Goal: Transaction & Acquisition: Purchase product/service

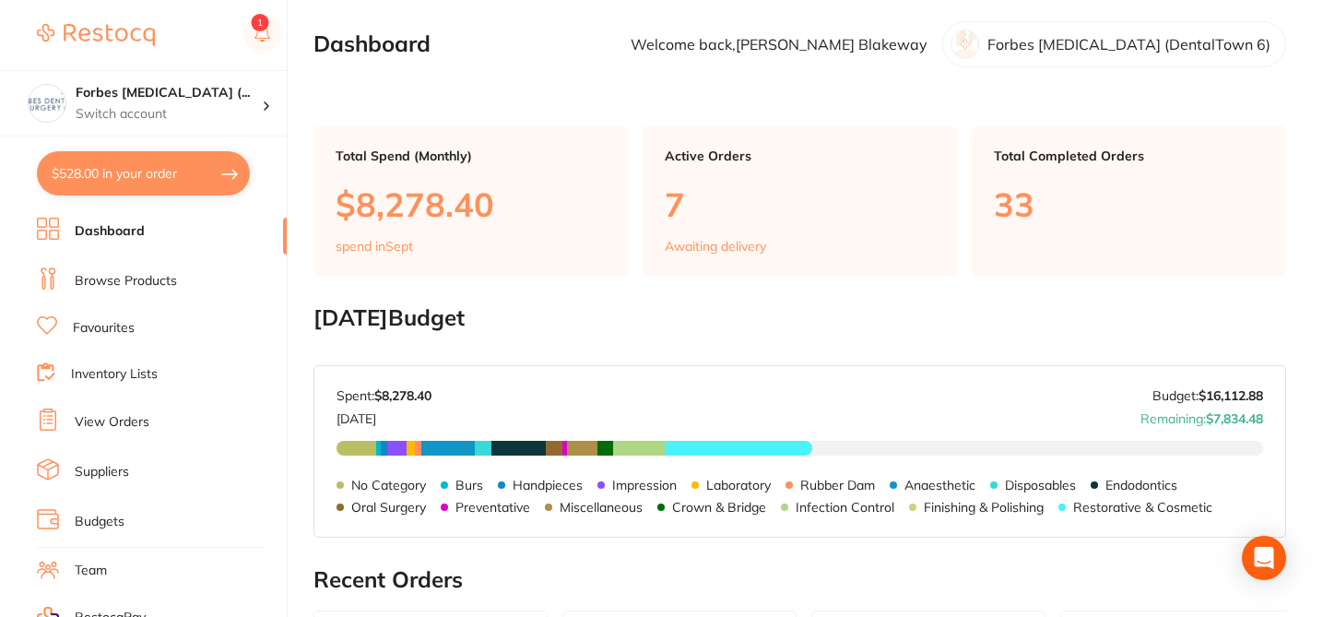
click at [188, 179] on button "$528.00 in your order" at bounding box center [143, 173] width 213 height 44
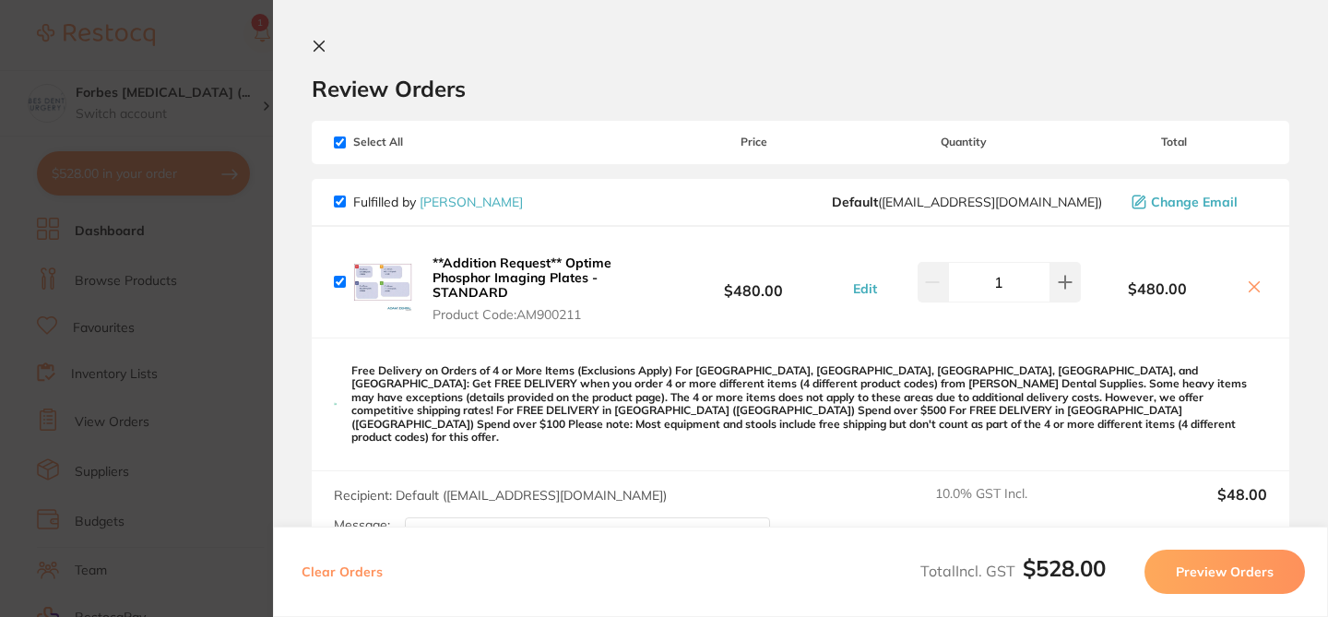
click at [1224, 571] on button "Preview Orders" at bounding box center [1224, 572] width 160 height 44
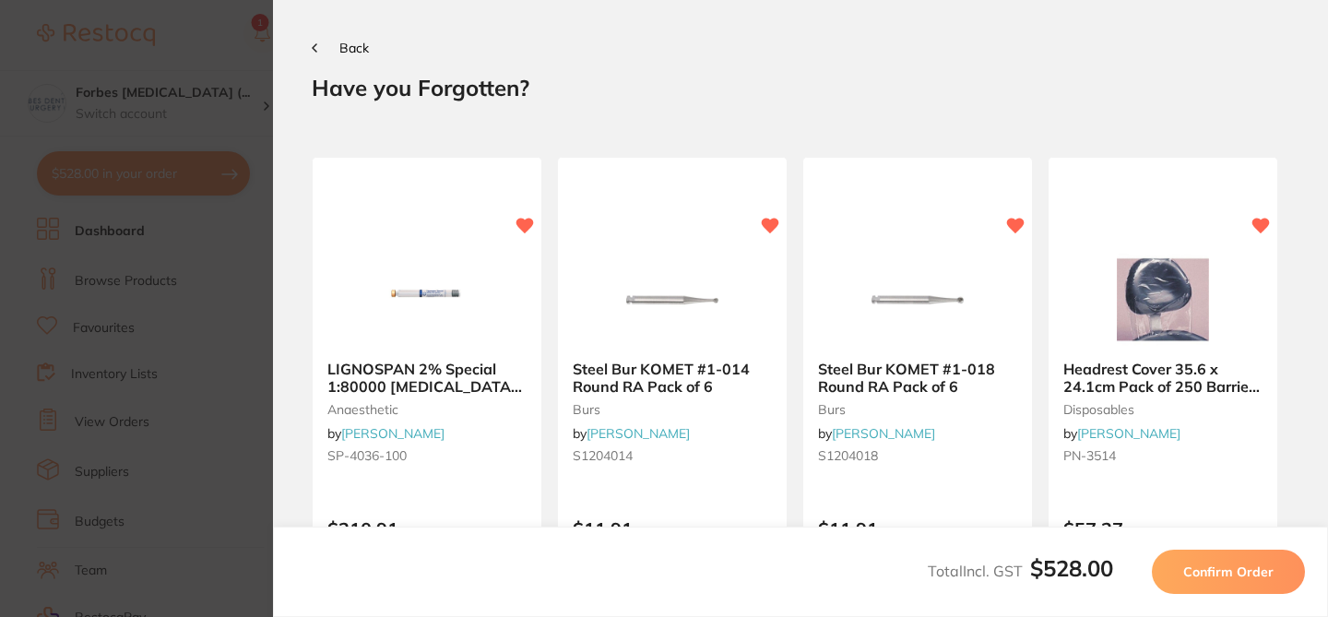
click at [1224, 571] on span "Confirm Order" at bounding box center [1228, 571] width 90 height 17
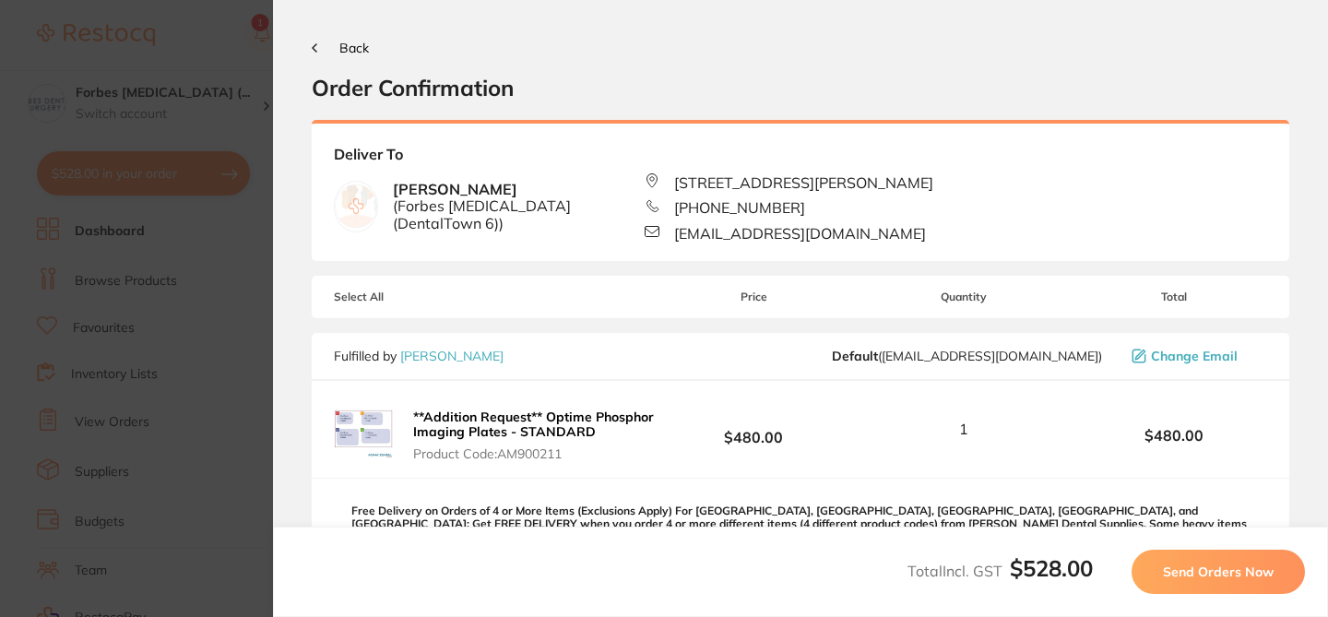
click at [1067, 58] on div "Back Order Confirmation" at bounding box center [801, 70] width 978 height 63
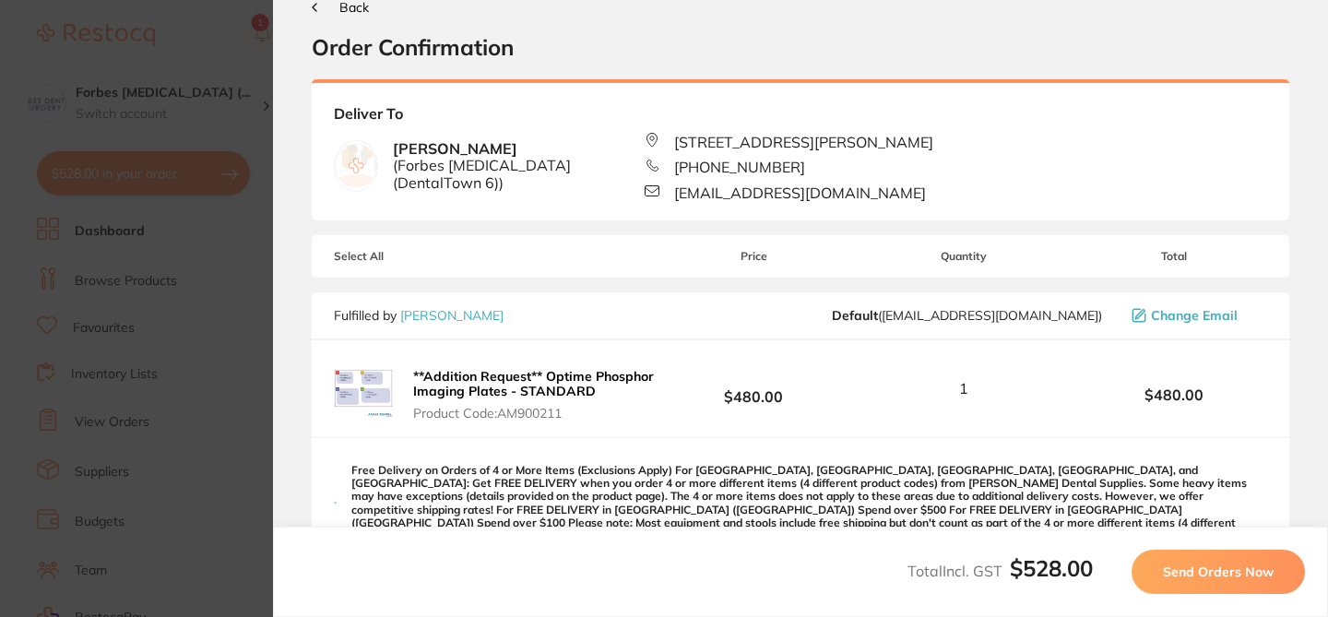
scroll to position [37, 0]
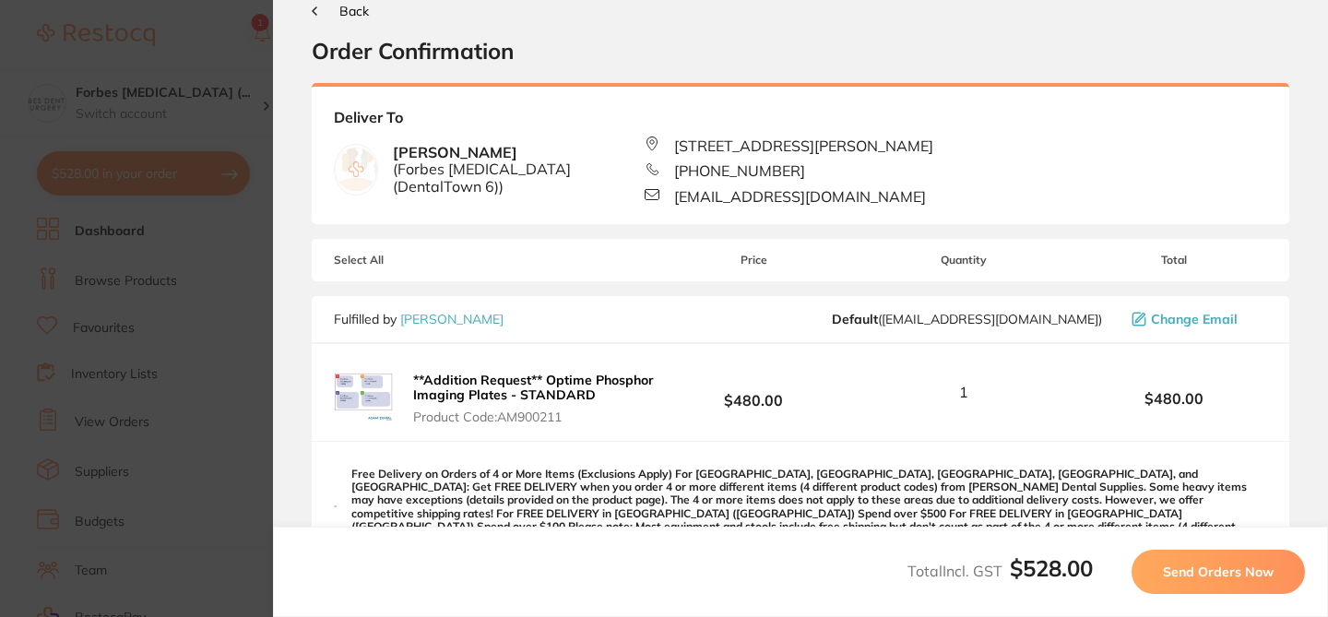
click at [1245, 575] on span "Send Orders Now" at bounding box center [1218, 571] width 111 height 17
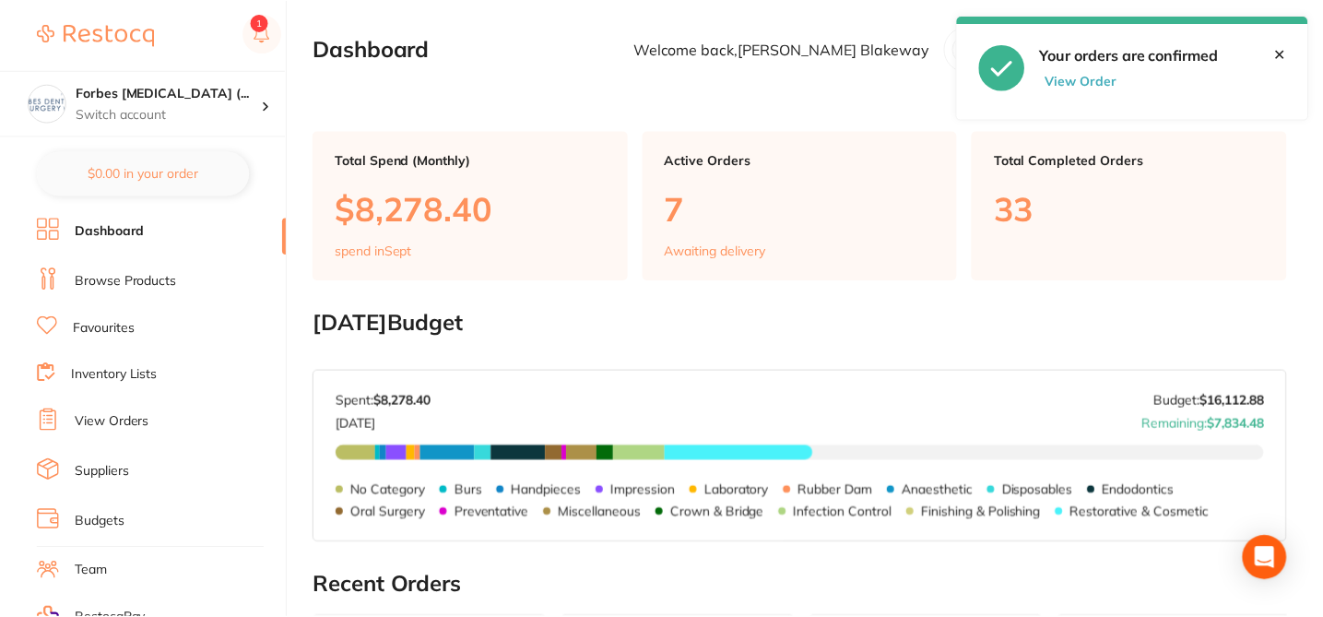
scroll to position [5, 0]
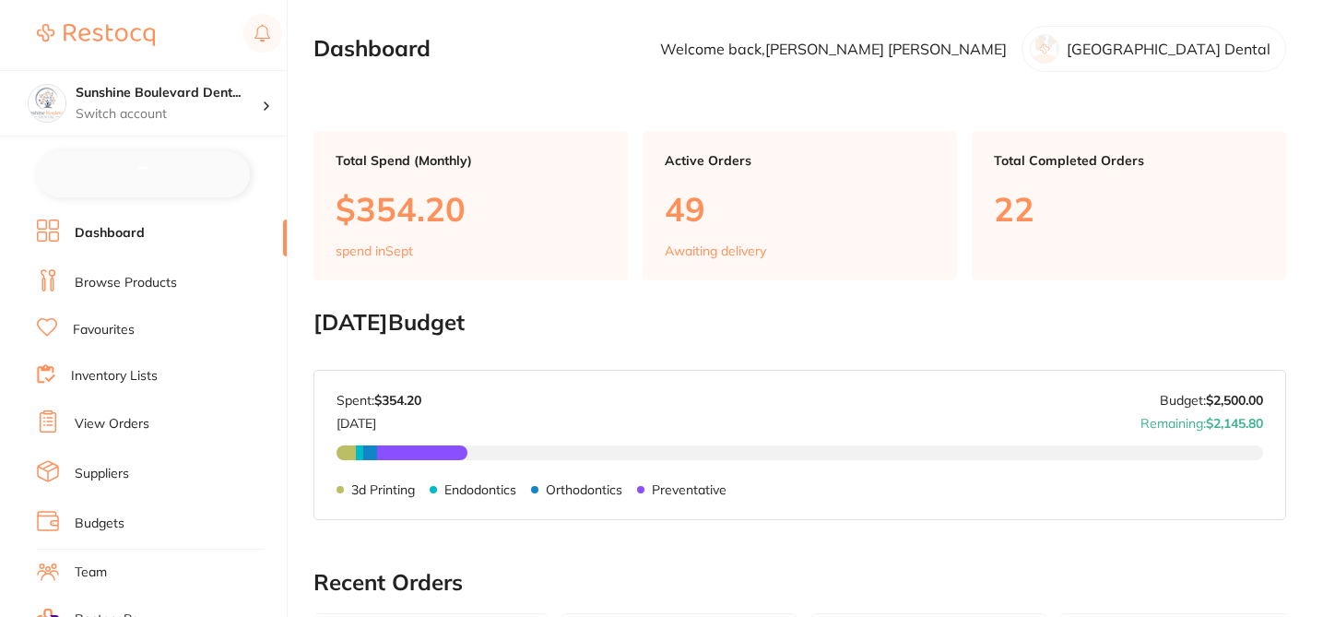
checkbox input "false"
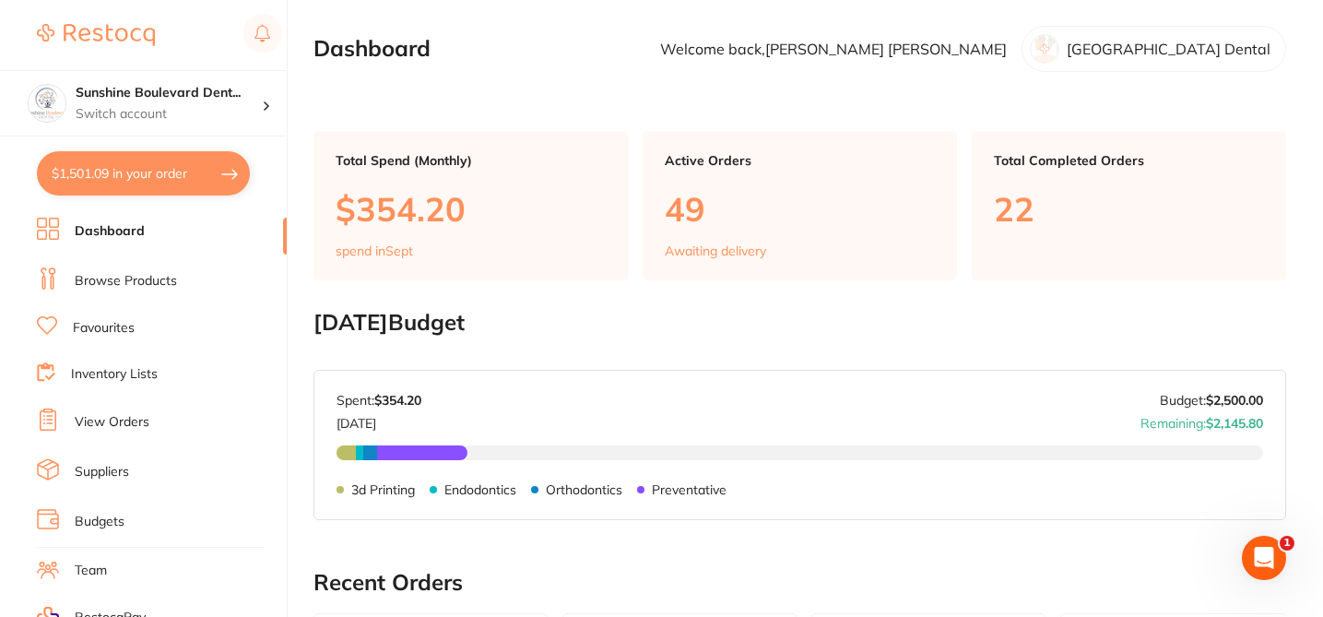
click at [147, 287] on link "Browse Products" at bounding box center [126, 281] width 102 height 18
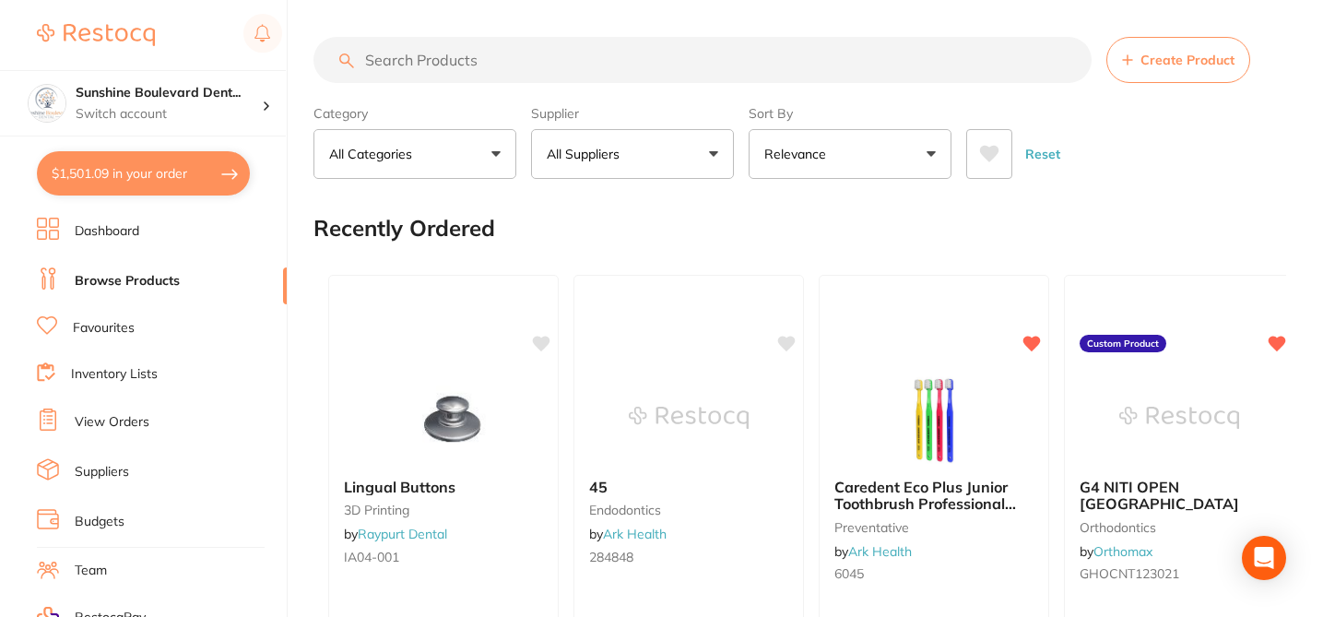
click at [391, 56] on input "search" at bounding box center [703, 60] width 778 height 46
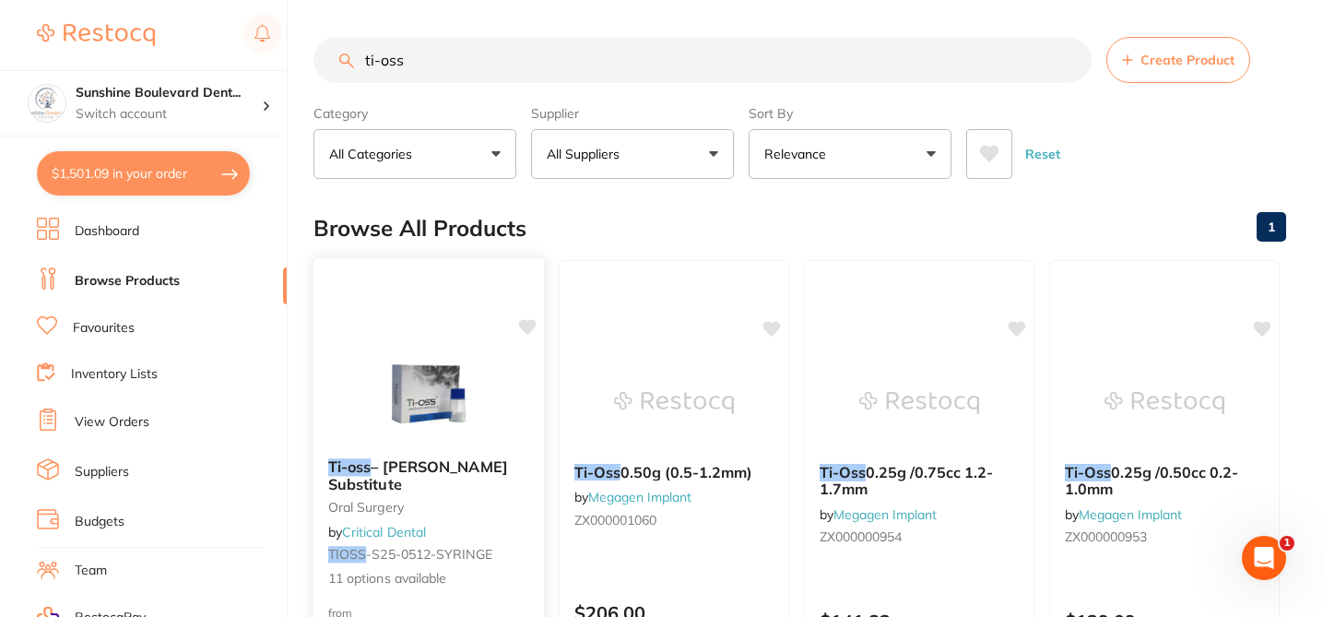
type input "ti-oss"
click at [492, 535] on div "Ti-oss – Bovine Cancellous Substitute oral surgery by Critical Dental TIOSS -S2…" at bounding box center [429, 524] width 231 height 160
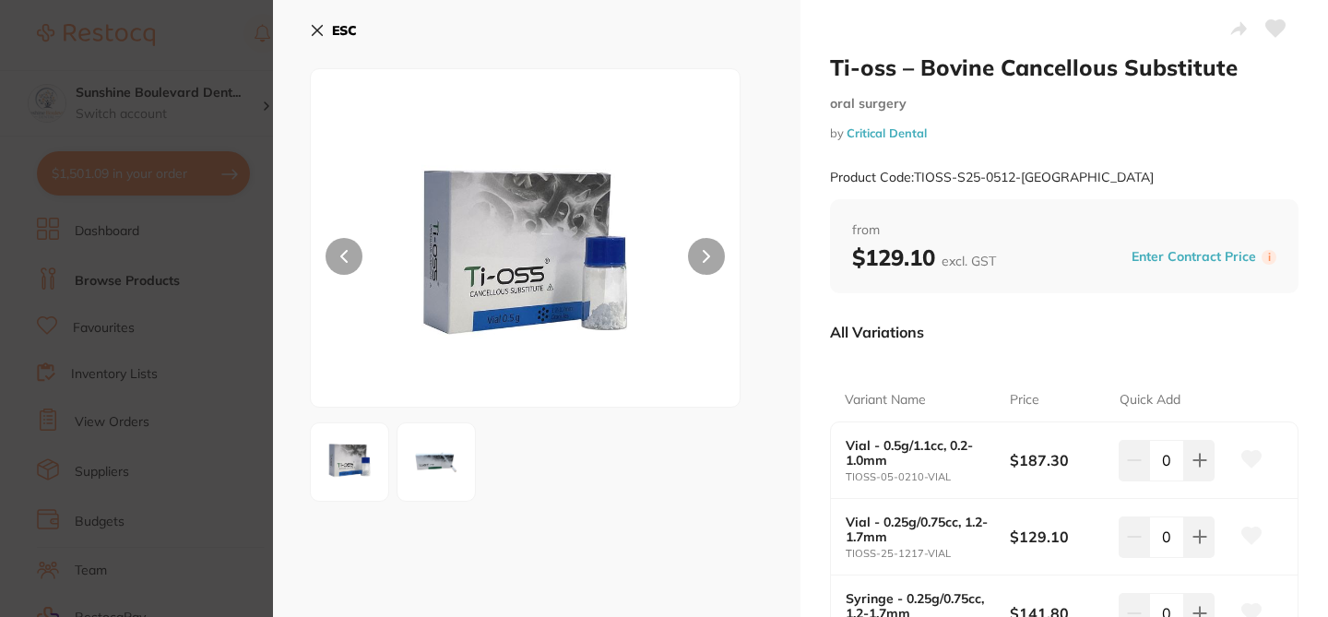
click at [759, 473] on div at bounding box center [537, 461] width 454 height 79
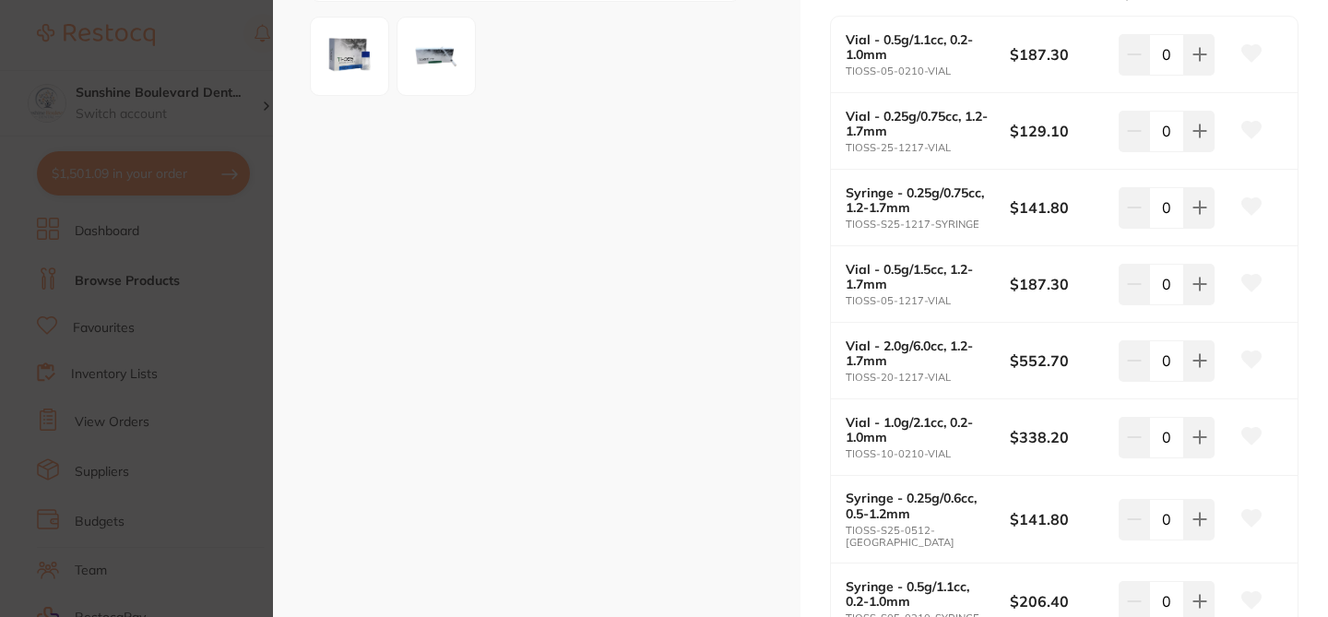
scroll to position [443, 0]
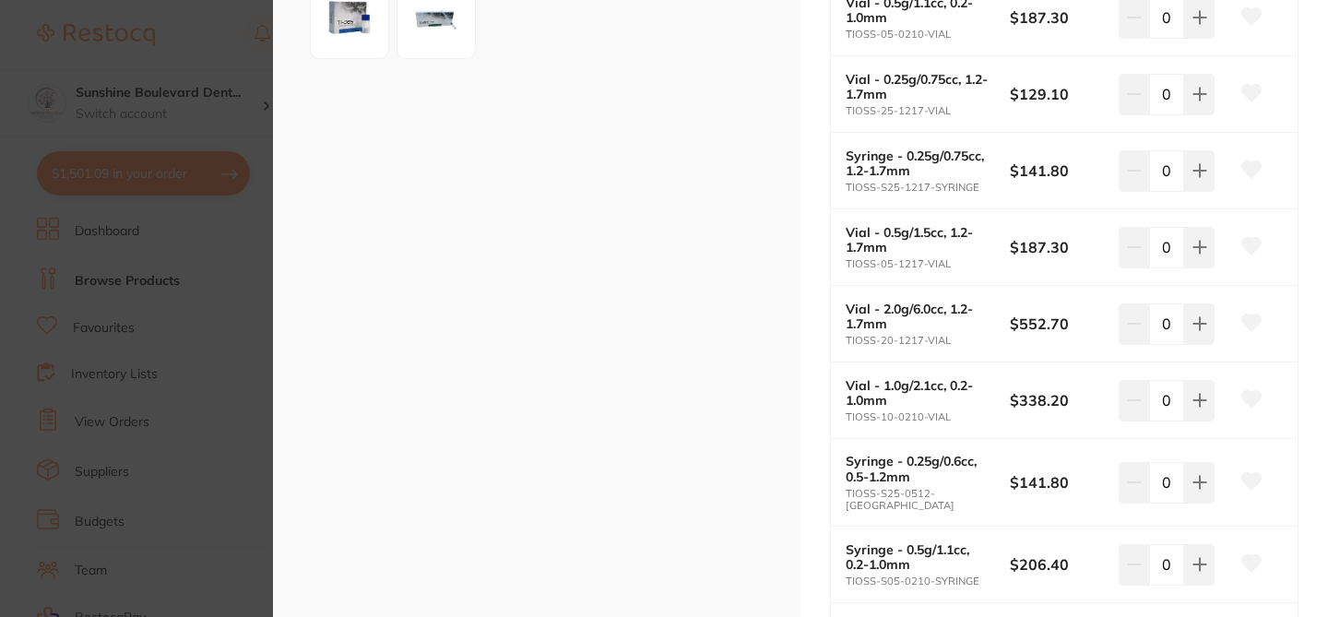
click at [1249, 473] on icon at bounding box center [1251, 481] width 19 height 17
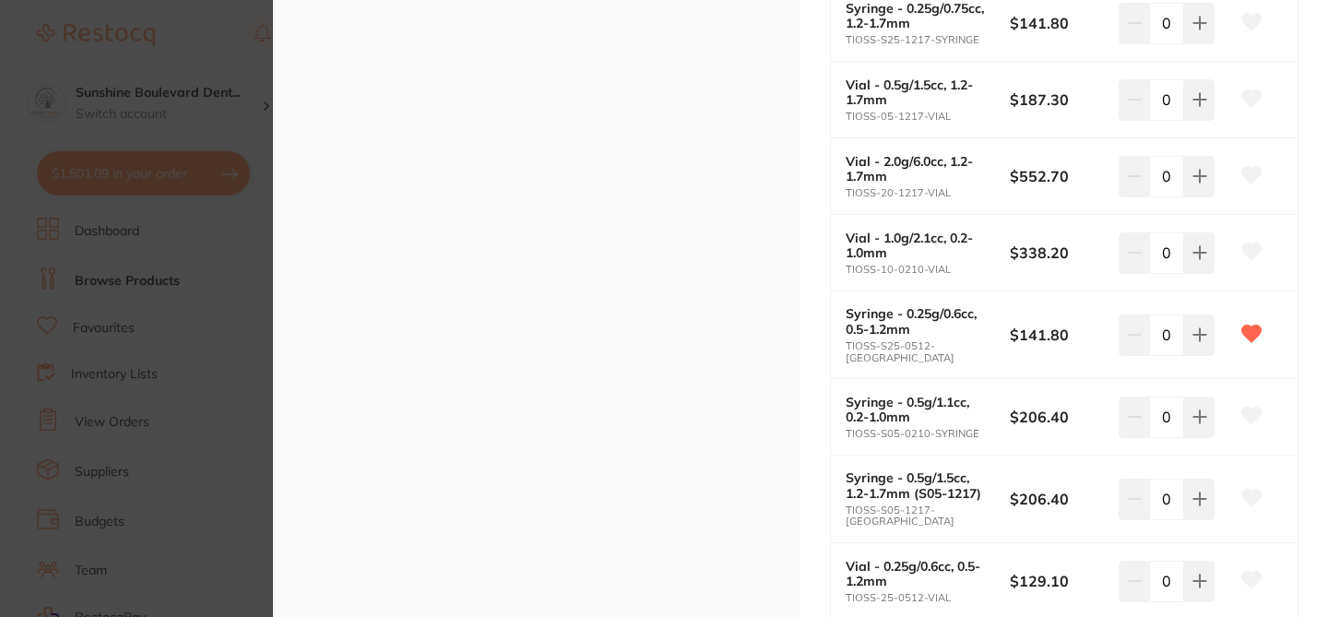
scroll to position [544, 0]
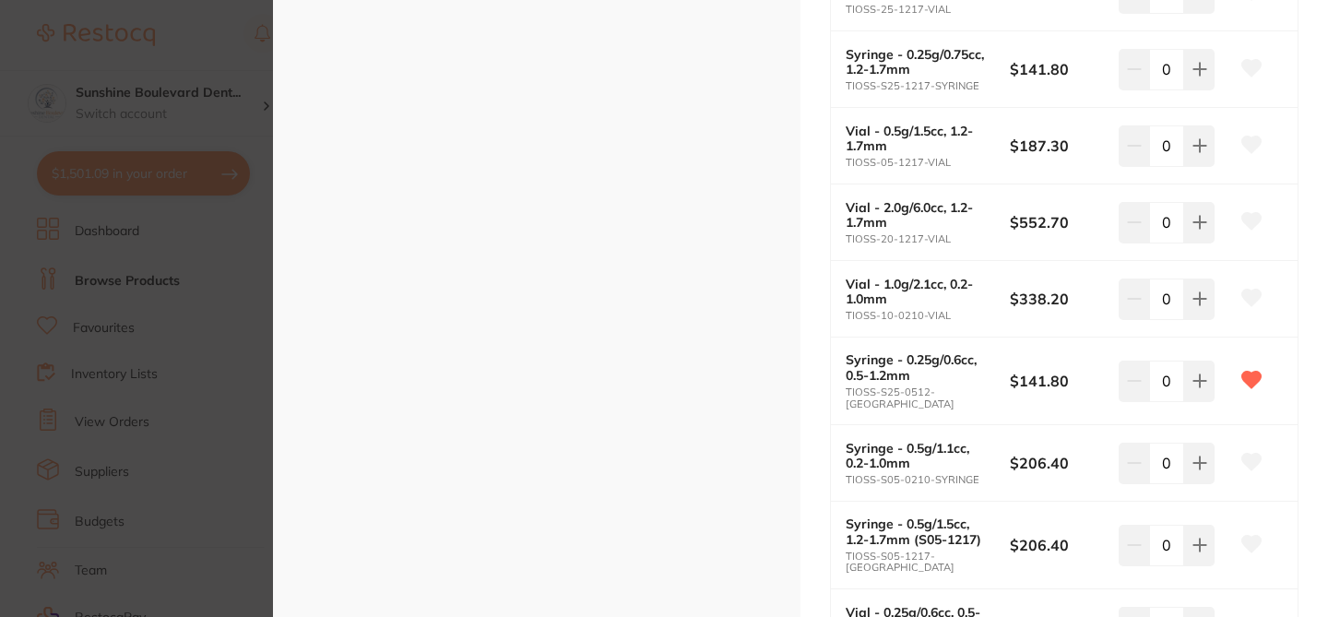
click at [686, 296] on div "ESC" at bounding box center [536, 165] width 527 height 1419
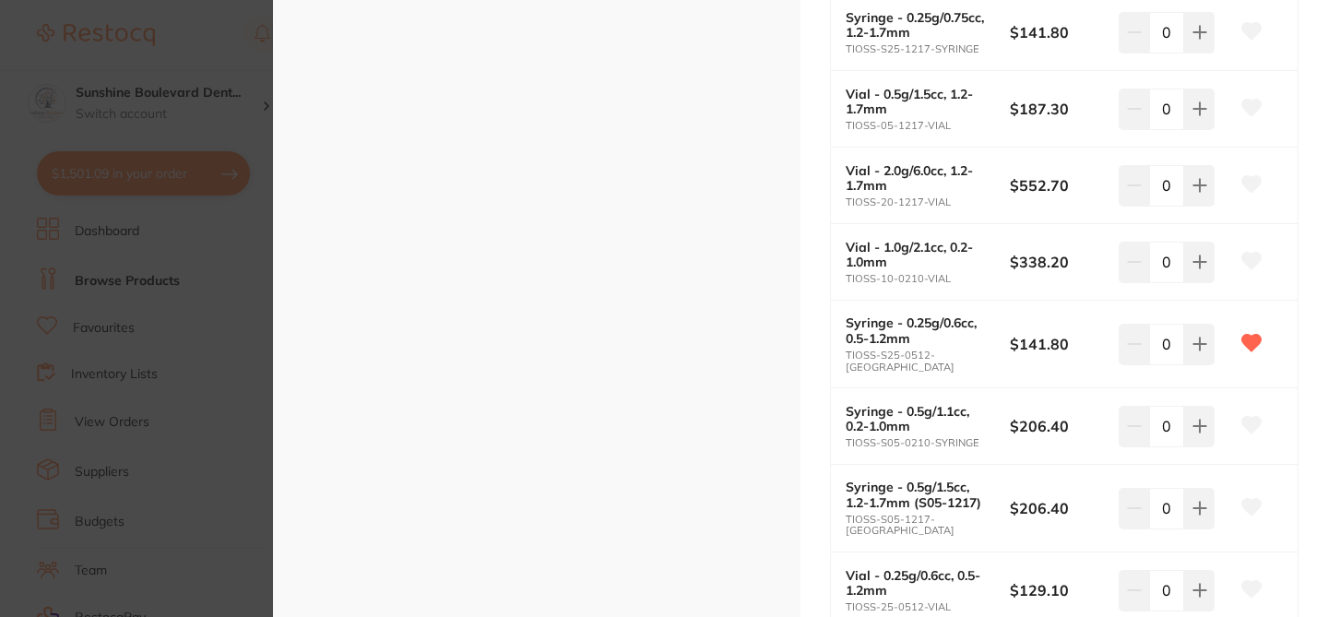
click at [1247, 338] on icon at bounding box center [1251, 343] width 19 height 17
click at [599, 487] on div "ESC" at bounding box center [536, 128] width 527 height 1419
click at [1254, 580] on icon at bounding box center [1251, 589] width 20 height 18
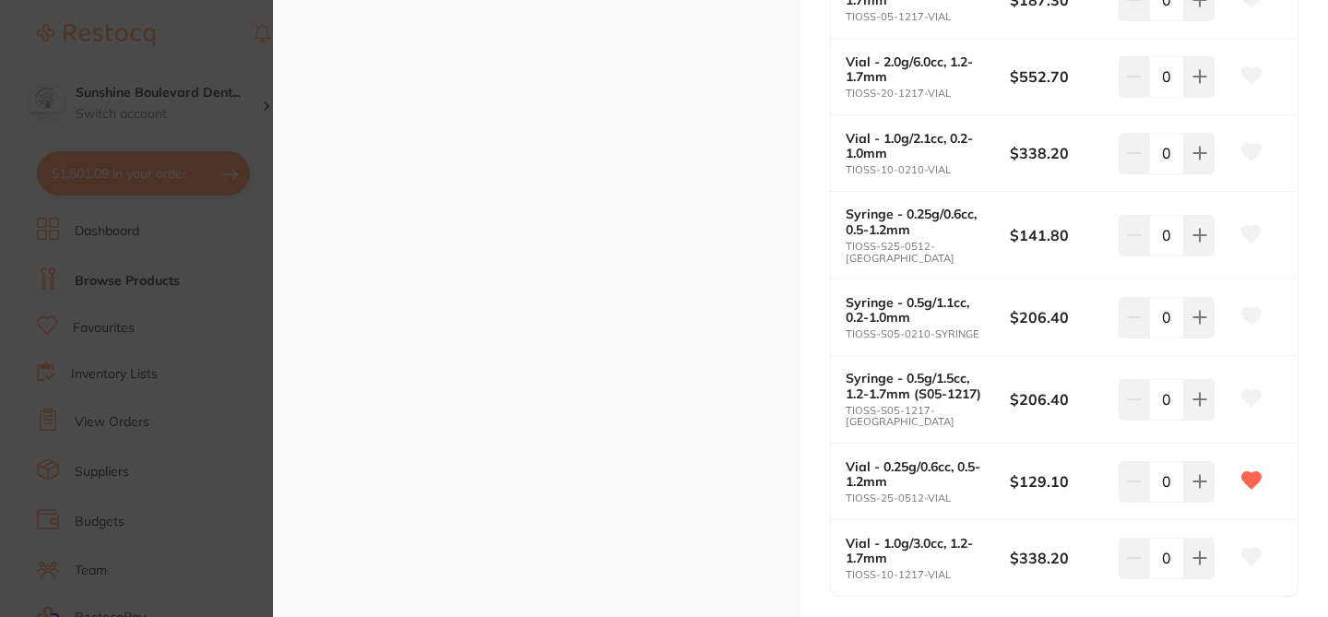
scroll to position [692, 0]
click at [1228, 456] on button at bounding box center [1251, 479] width 46 height 46
click at [603, 401] on div "ESC" at bounding box center [536, 17] width 527 height 1419
click at [1243, 470] on icon at bounding box center [1251, 478] width 19 height 17
checkbox input "true"
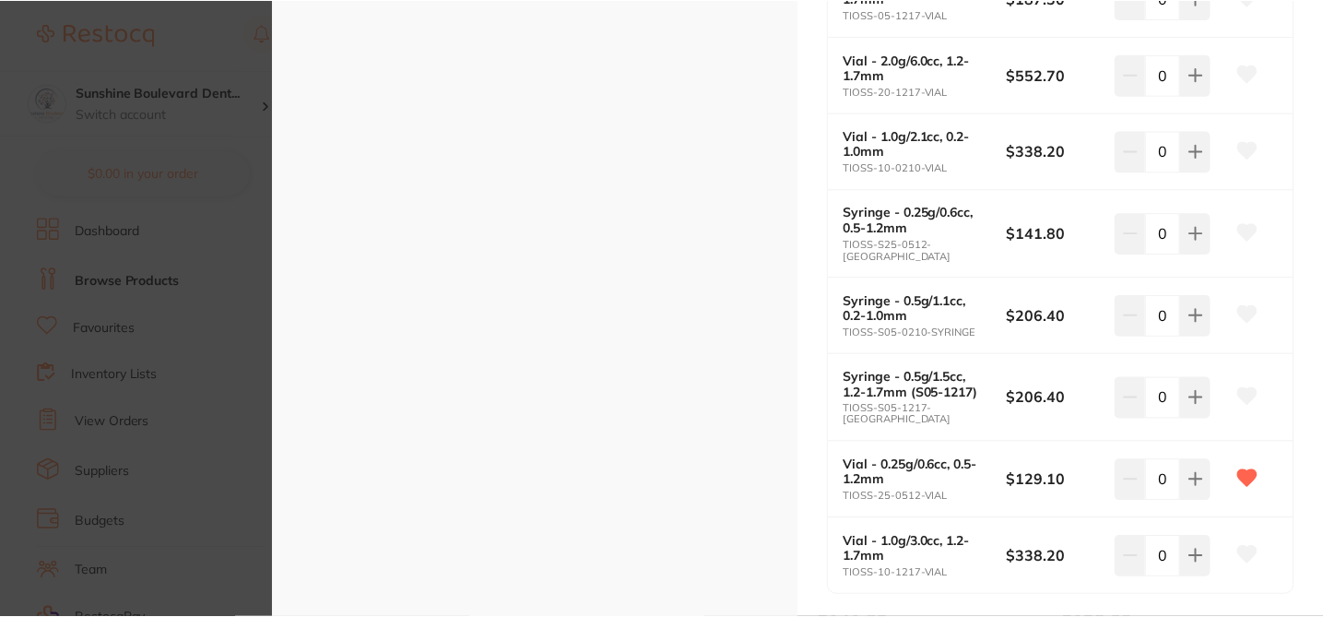
scroll to position [5, 0]
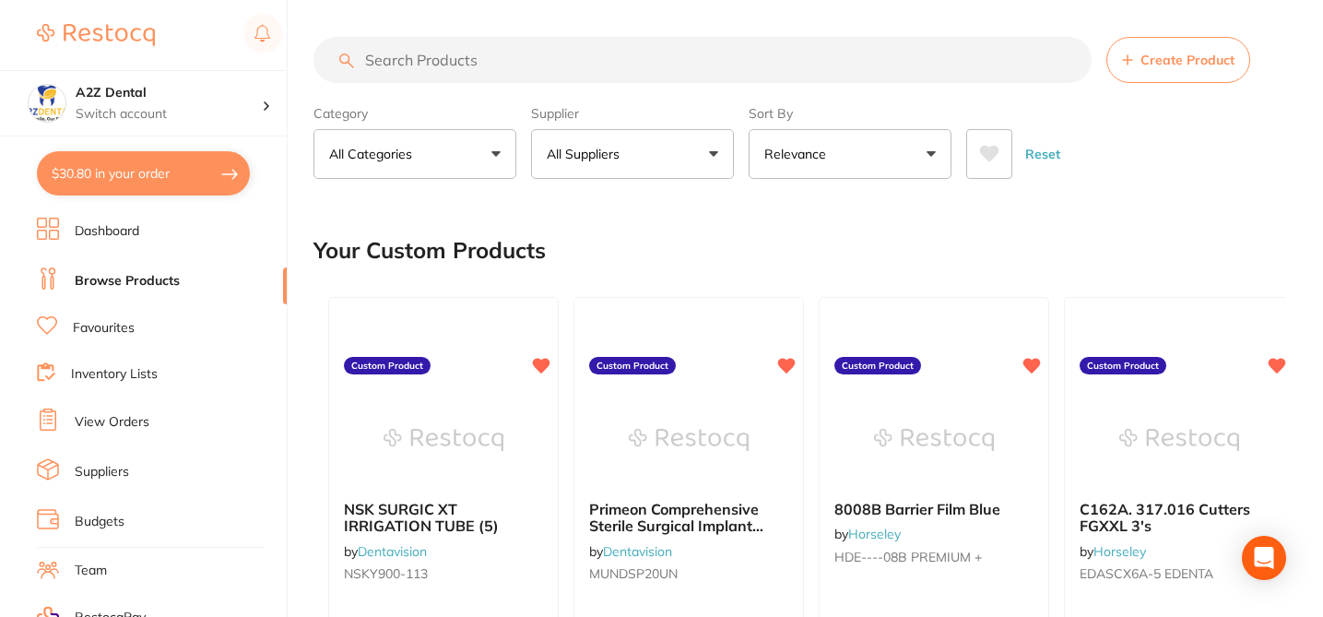
click at [716, 153] on button "All Suppliers" at bounding box center [632, 154] width 203 height 50
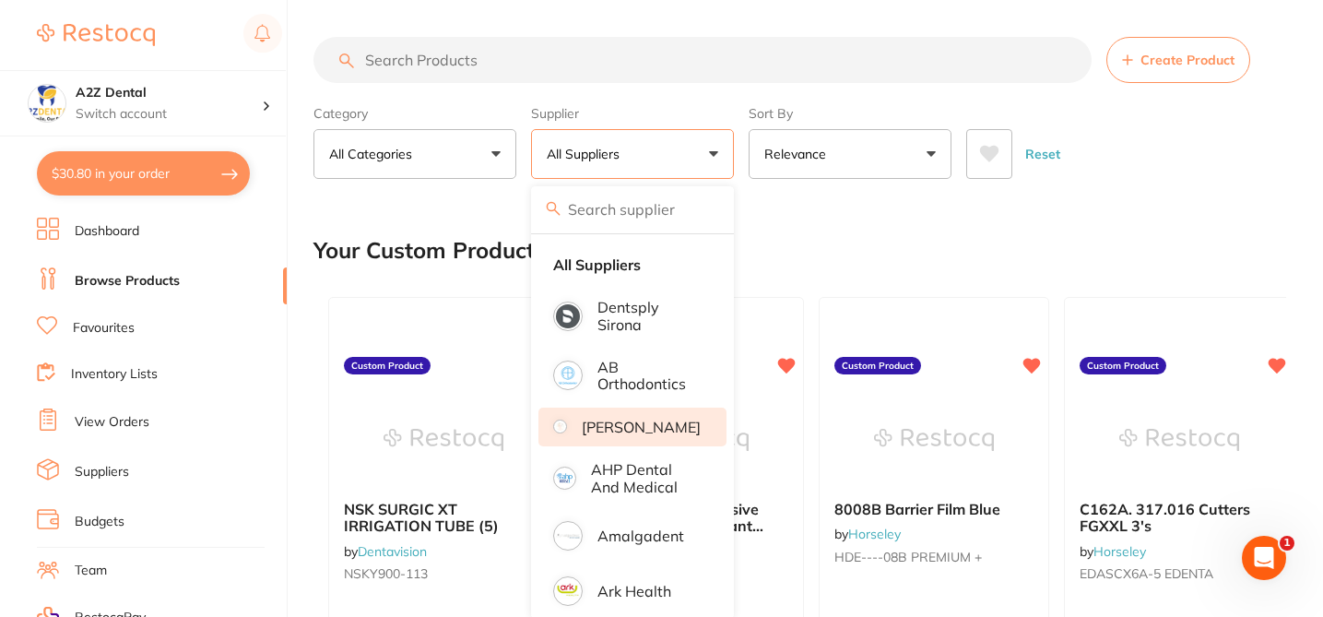
click at [650, 435] on p "[PERSON_NAME]" at bounding box center [641, 427] width 119 height 17
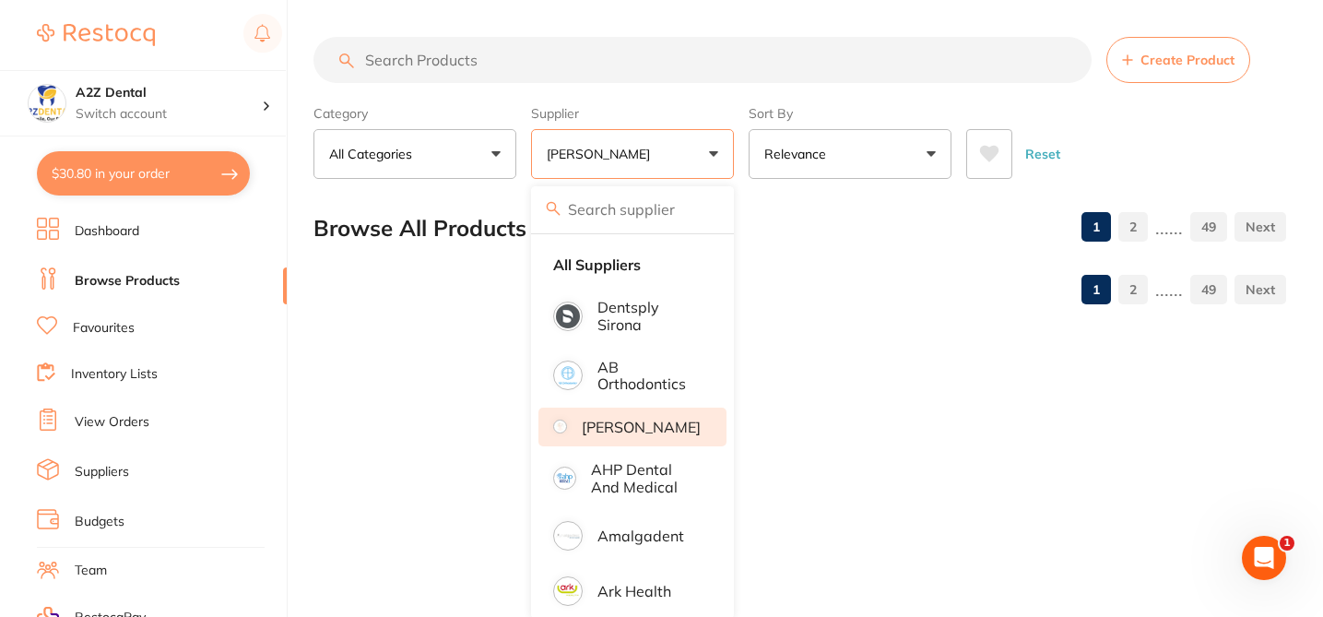
click at [796, 223] on div "Browse All Products 1 2 ...... 49" at bounding box center [800, 228] width 973 height 62
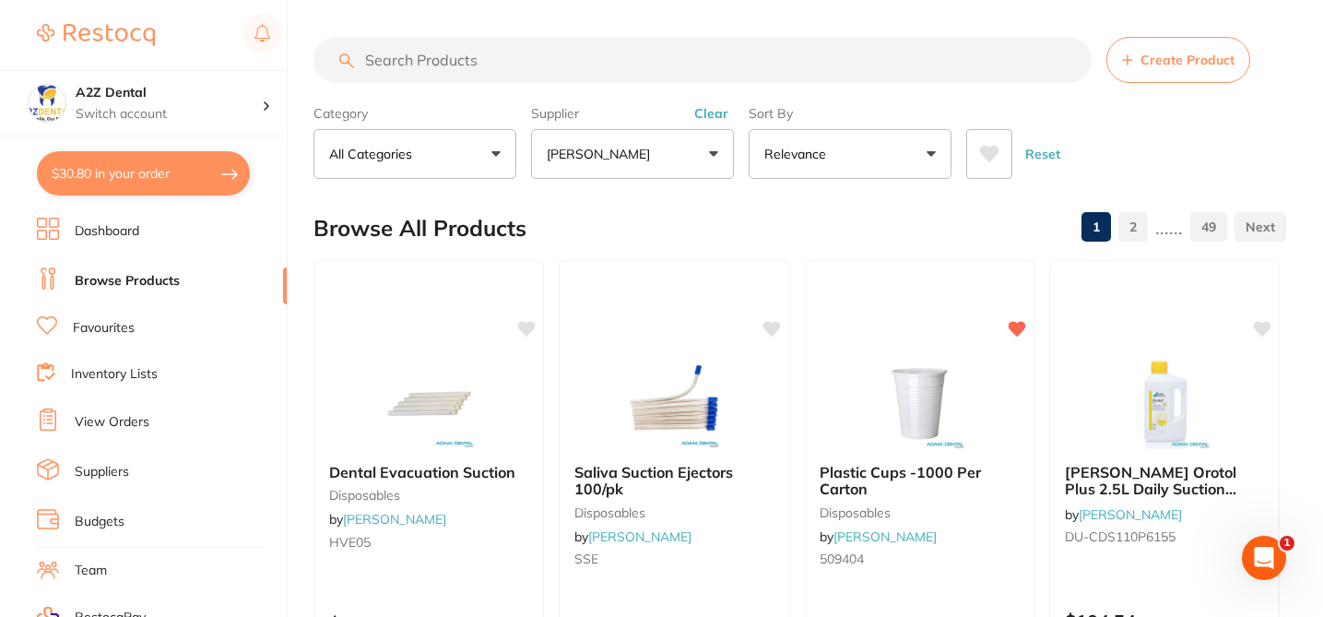
click at [929, 229] on div "Browse All Products 1 2 ...... 49" at bounding box center [800, 228] width 973 height 62
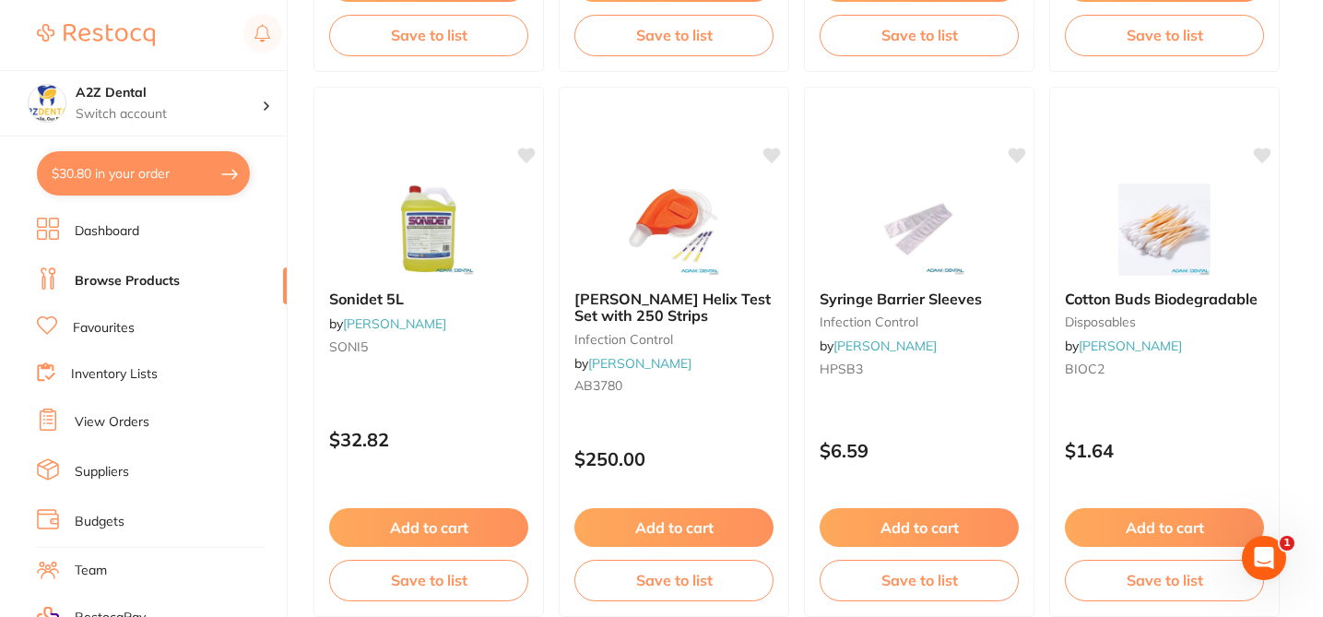
scroll to position [812, 0]
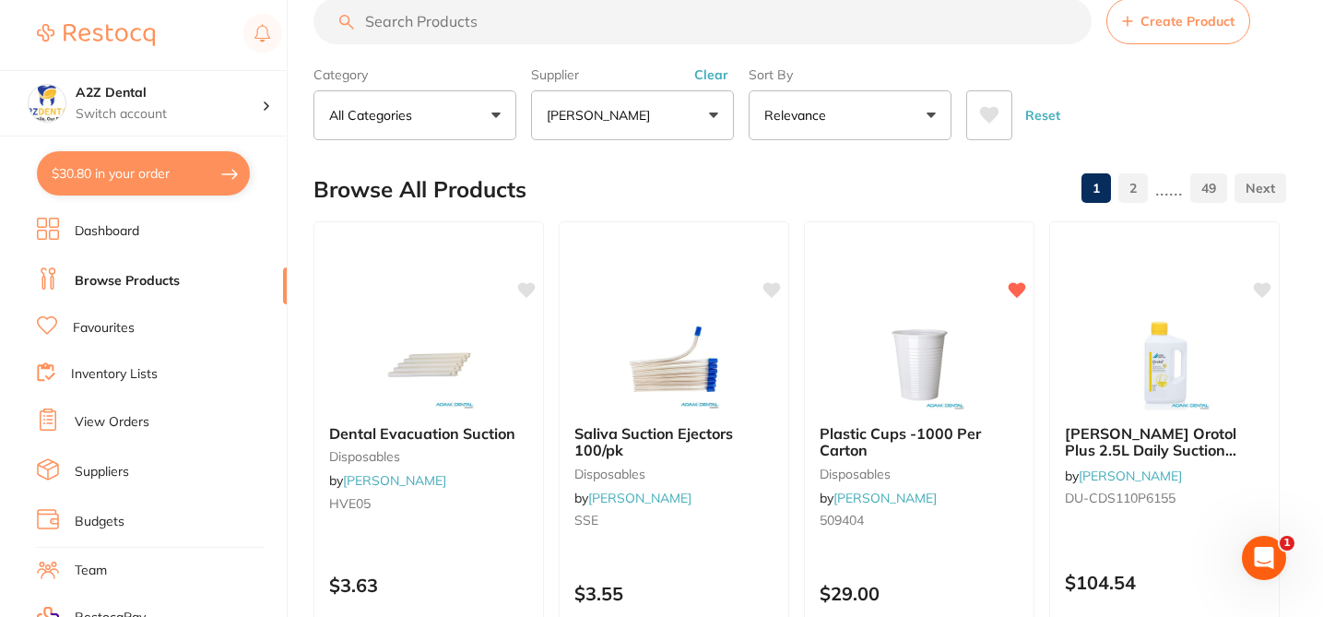
scroll to position [0, 0]
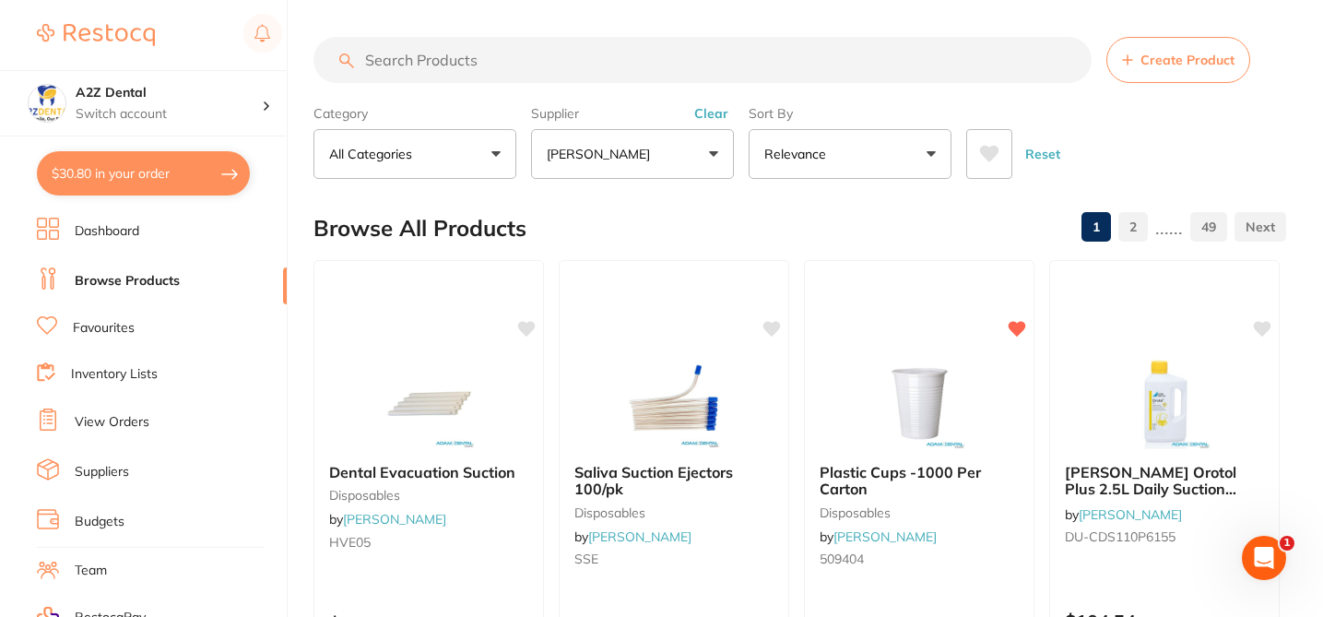
click at [718, 77] on input "search" at bounding box center [703, 60] width 778 height 46
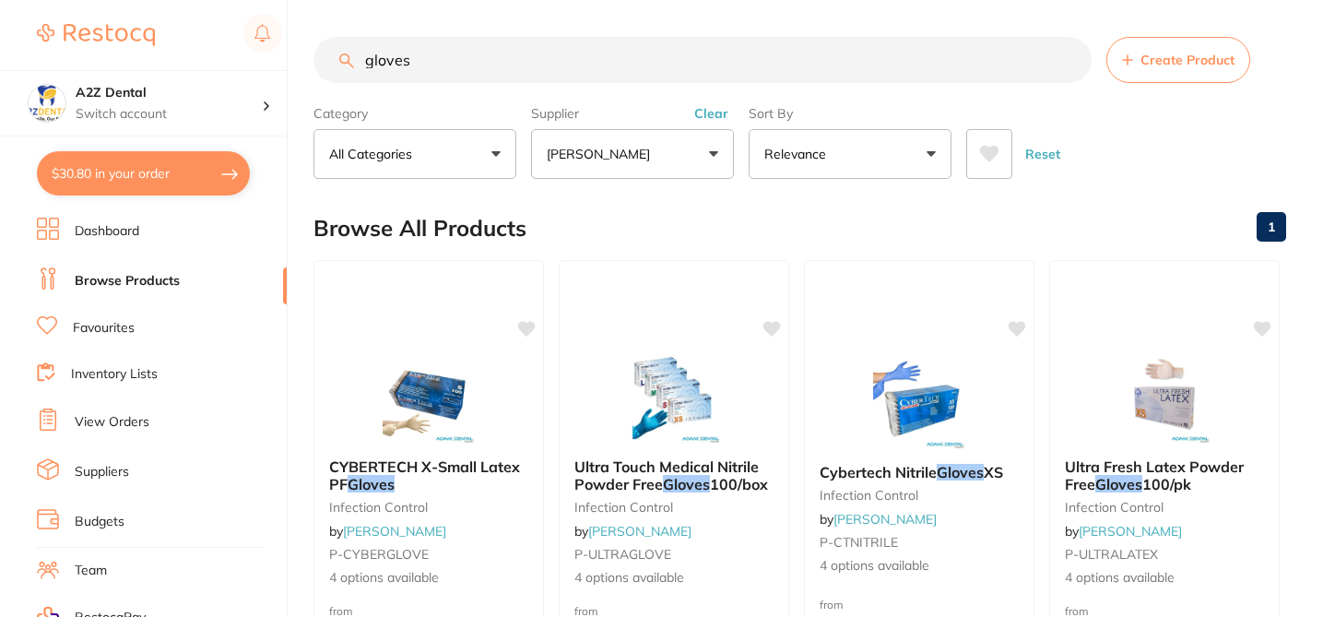
type input "gloves"
click at [729, 219] on div "Browse All Products 1" at bounding box center [800, 228] width 973 height 62
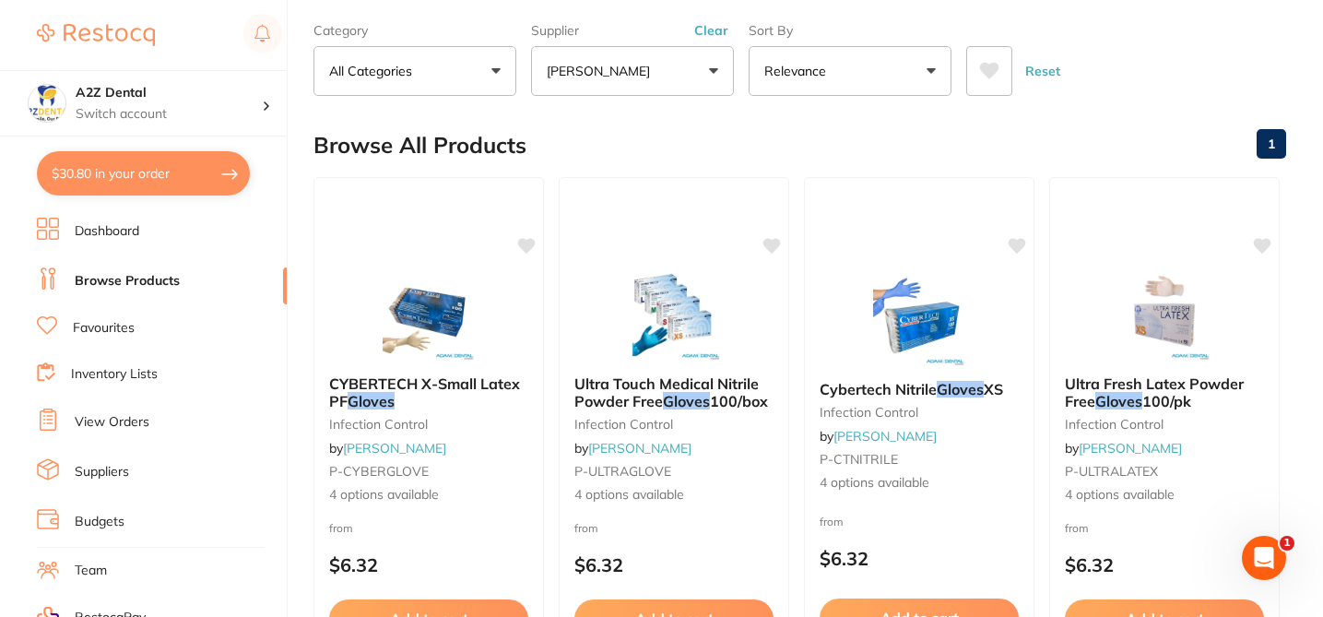
scroll to position [111, 0]
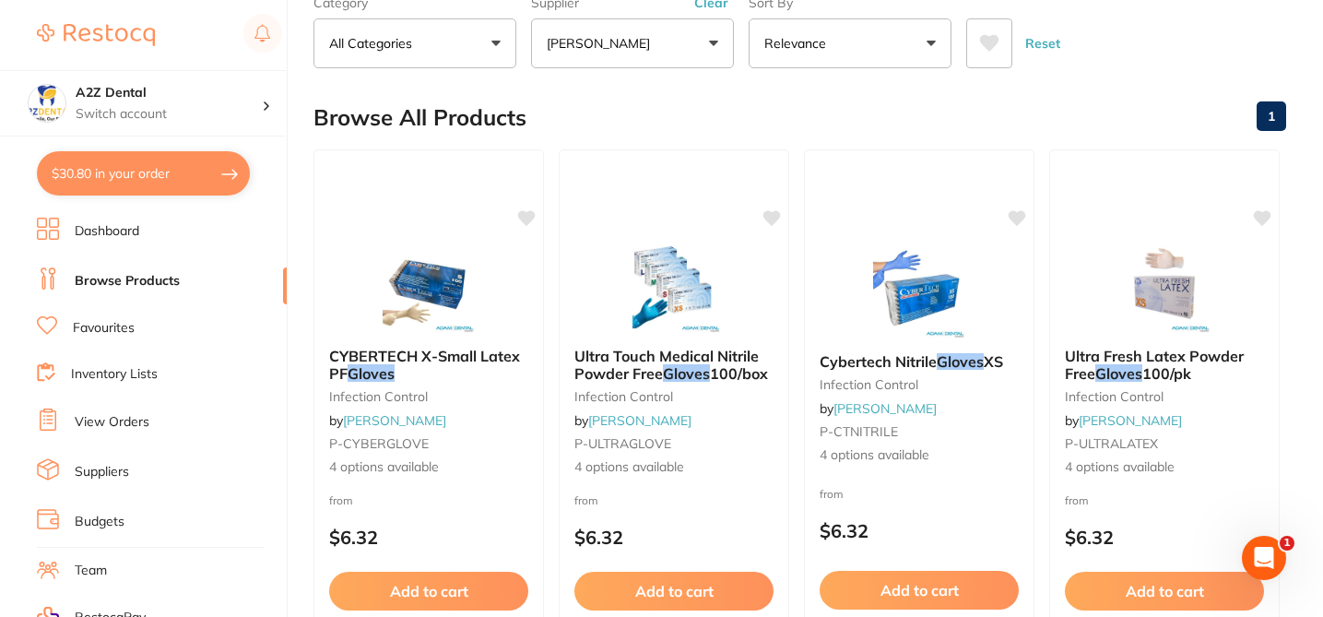
checkbox input "true"
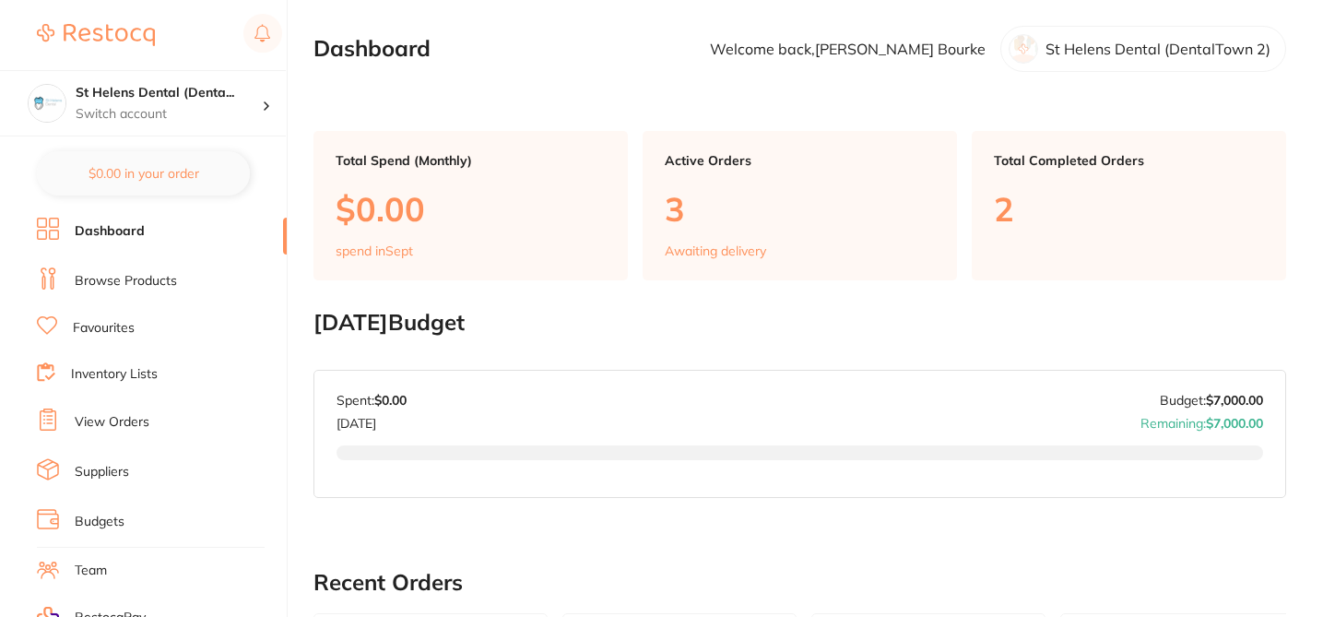
click at [144, 288] on link "Browse Products" at bounding box center [126, 281] width 102 height 18
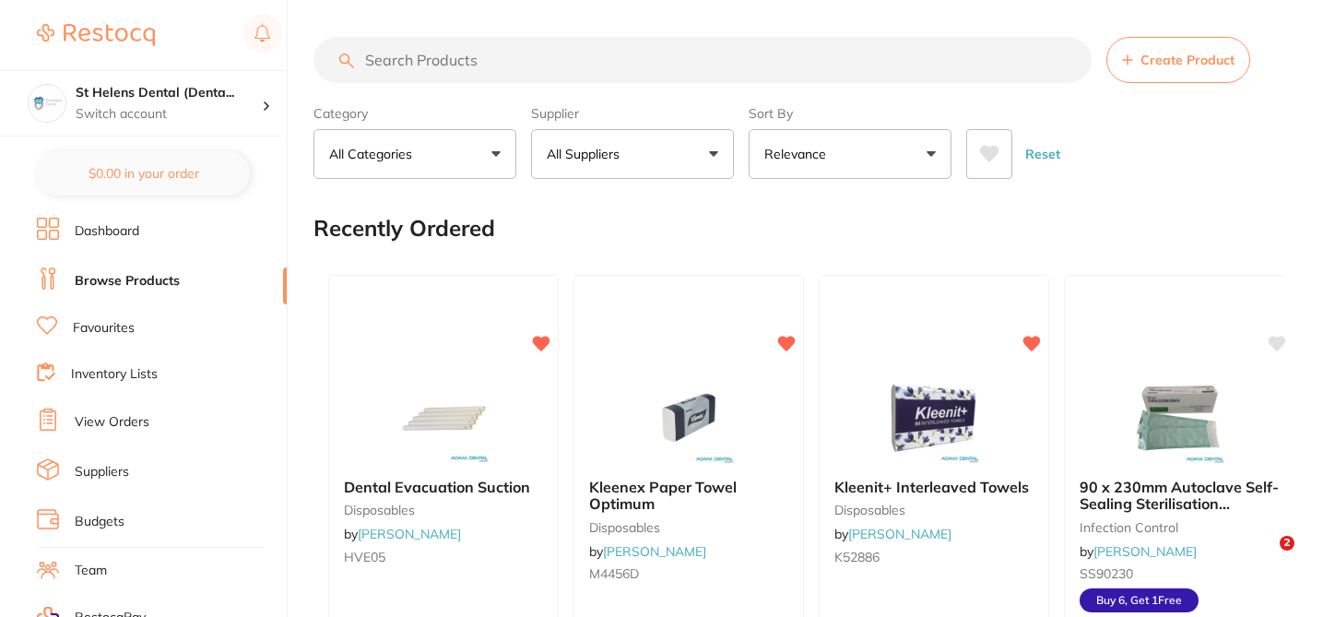
click at [473, 53] on input "search" at bounding box center [703, 60] width 778 height 46
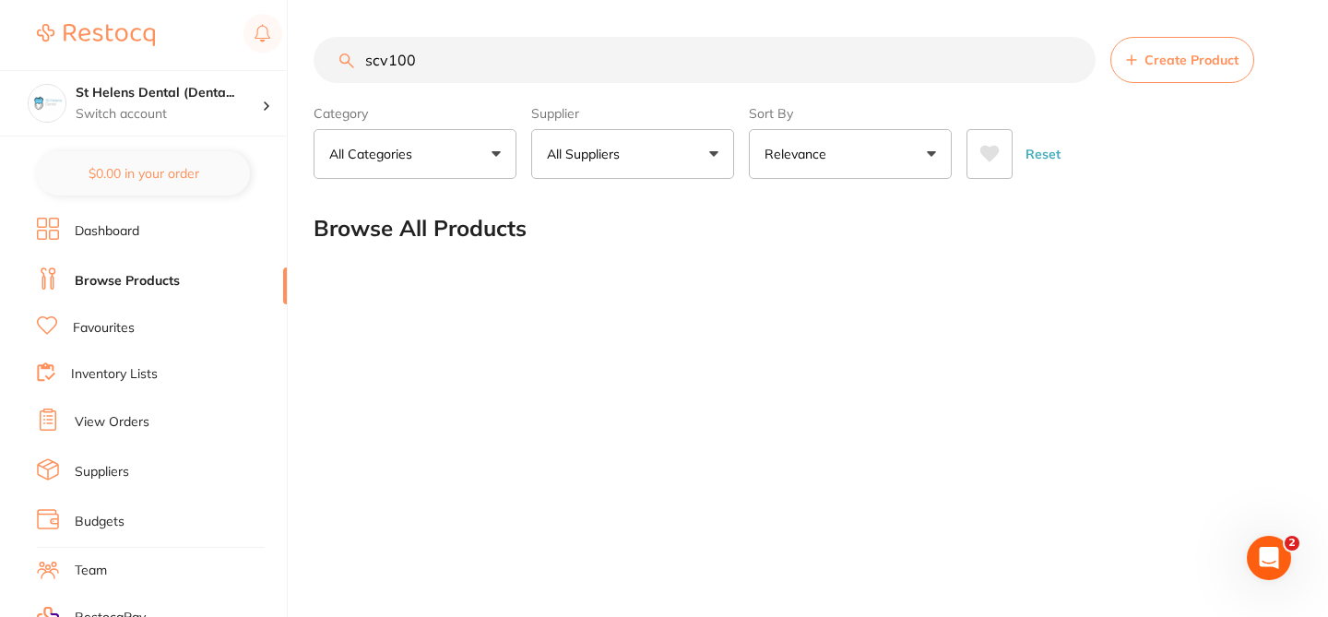
type input "scv100"
click at [455, 66] on input "scv100" at bounding box center [705, 60] width 782 height 46
drag, startPoint x: 434, startPoint y: 67, endPoint x: 315, endPoint y: 51, distance: 120.1
click at [315, 51] on input "scv100" at bounding box center [705, 60] width 782 height 46
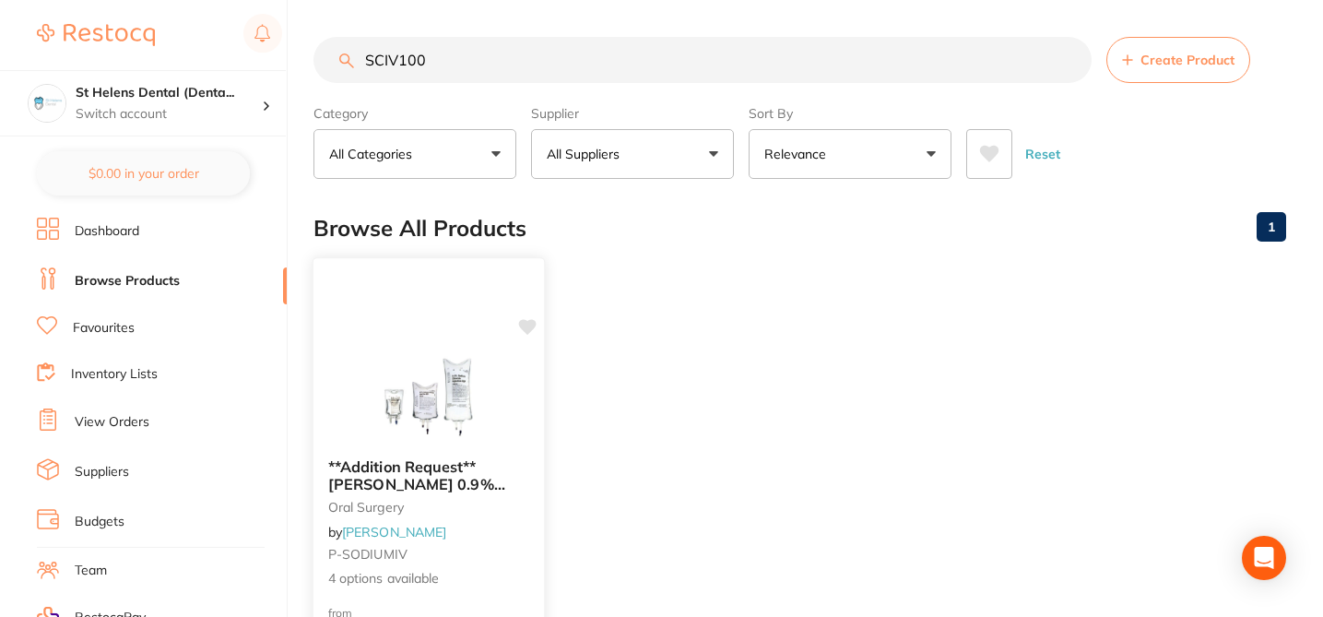
click at [483, 537] on div "**Addition Request**[PERSON_NAME] 0.9% [MEDICAL_DATA] Saline IV Intravenous Bag…" at bounding box center [429, 524] width 231 height 160
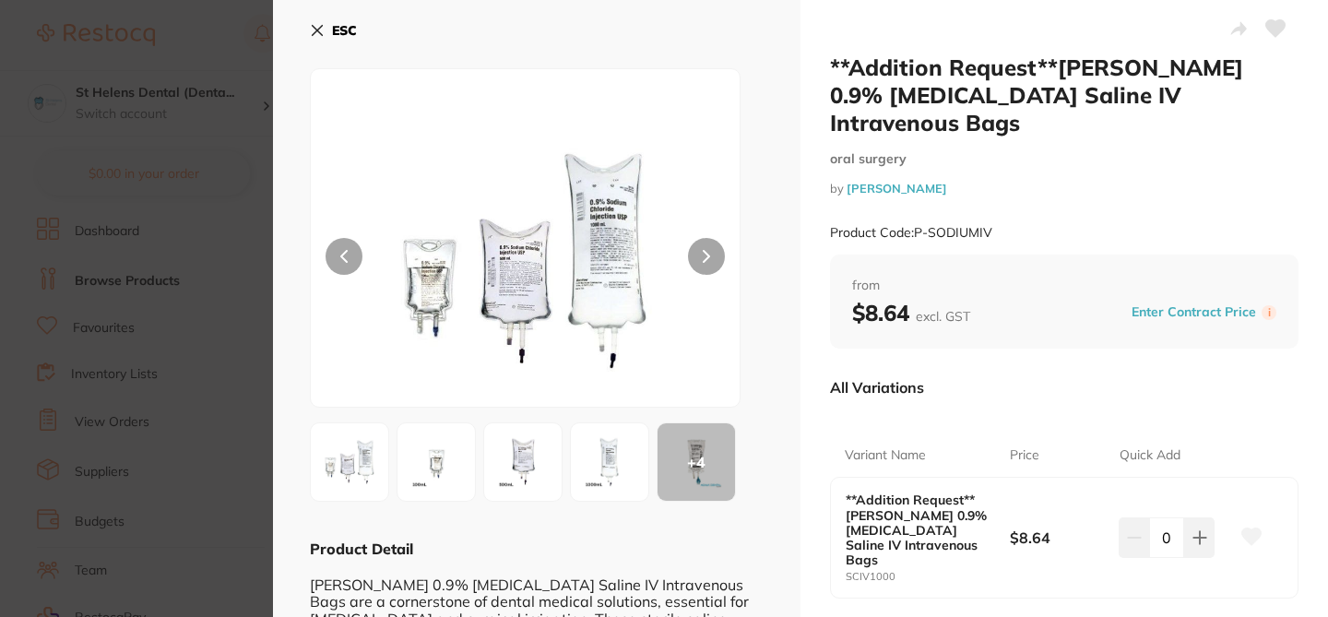
click at [977, 411] on div "Variant Name Price Quick Add **Addition Request**[PERSON_NAME] 0.9% [MEDICAL_DA…" at bounding box center [1064, 504] width 468 height 187
click at [1246, 527] on icon at bounding box center [1251, 535] width 19 height 17
click at [198, 35] on section "**Addition Request**[PERSON_NAME] 0.9% [MEDICAL_DATA] Saline IV Intravenous Bag…" at bounding box center [664, 308] width 1328 height 617
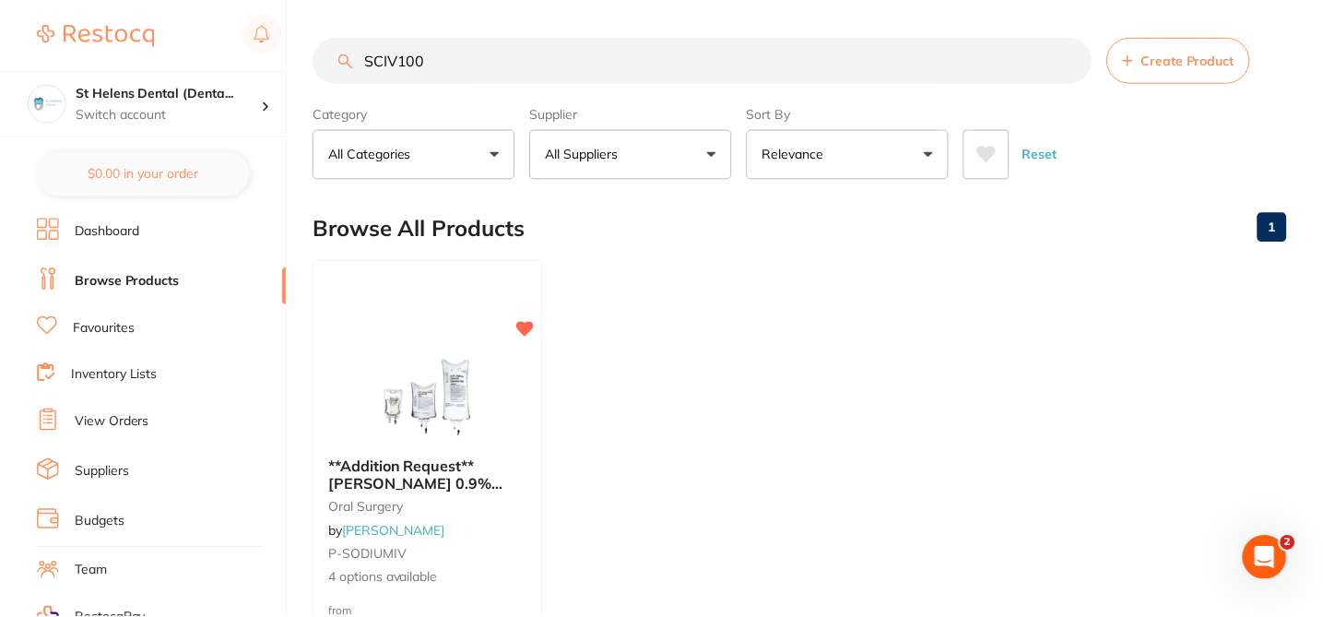
scroll to position [111, 0]
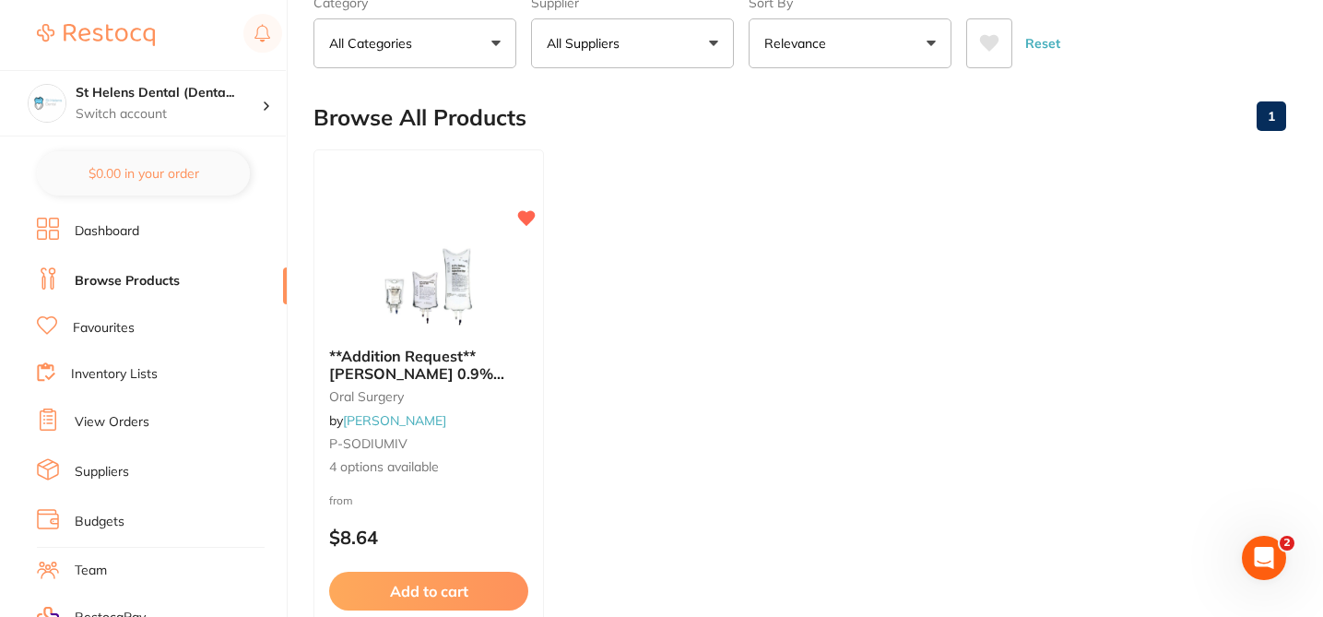
click at [634, 507] on ul "**Addition Request**[PERSON_NAME] 0.9% [MEDICAL_DATA] Saline IV Intravenous Bag…" at bounding box center [800, 414] width 973 height 530
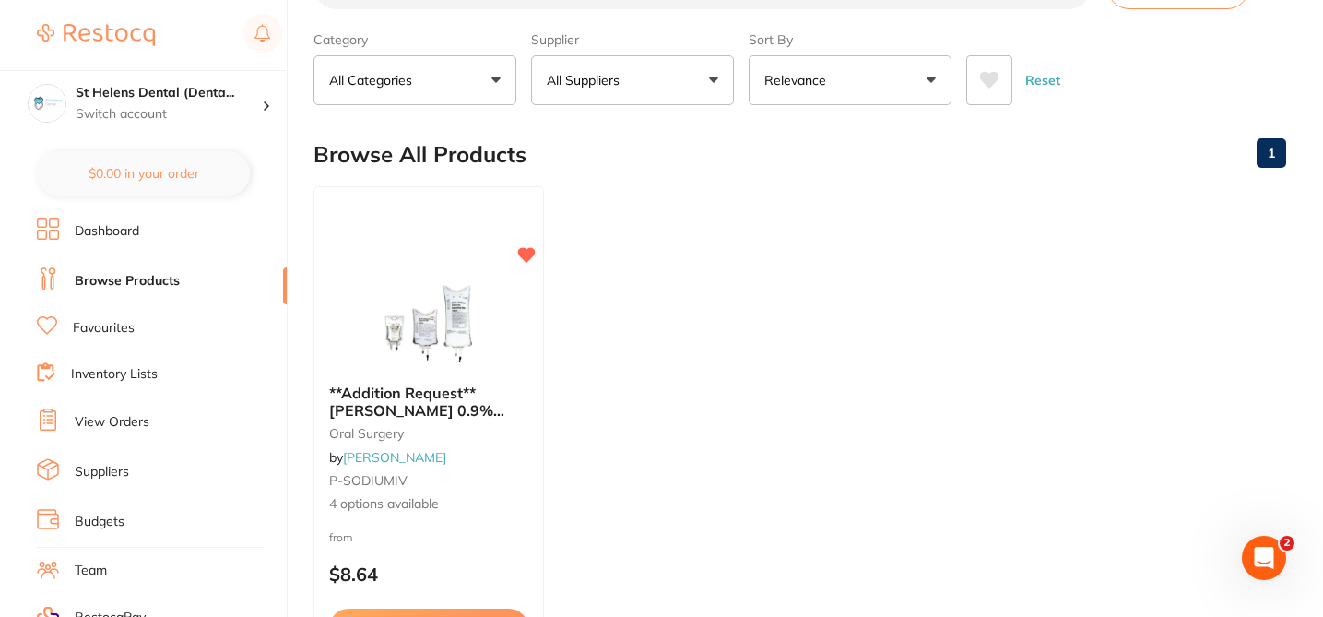
scroll to position [0, 0]
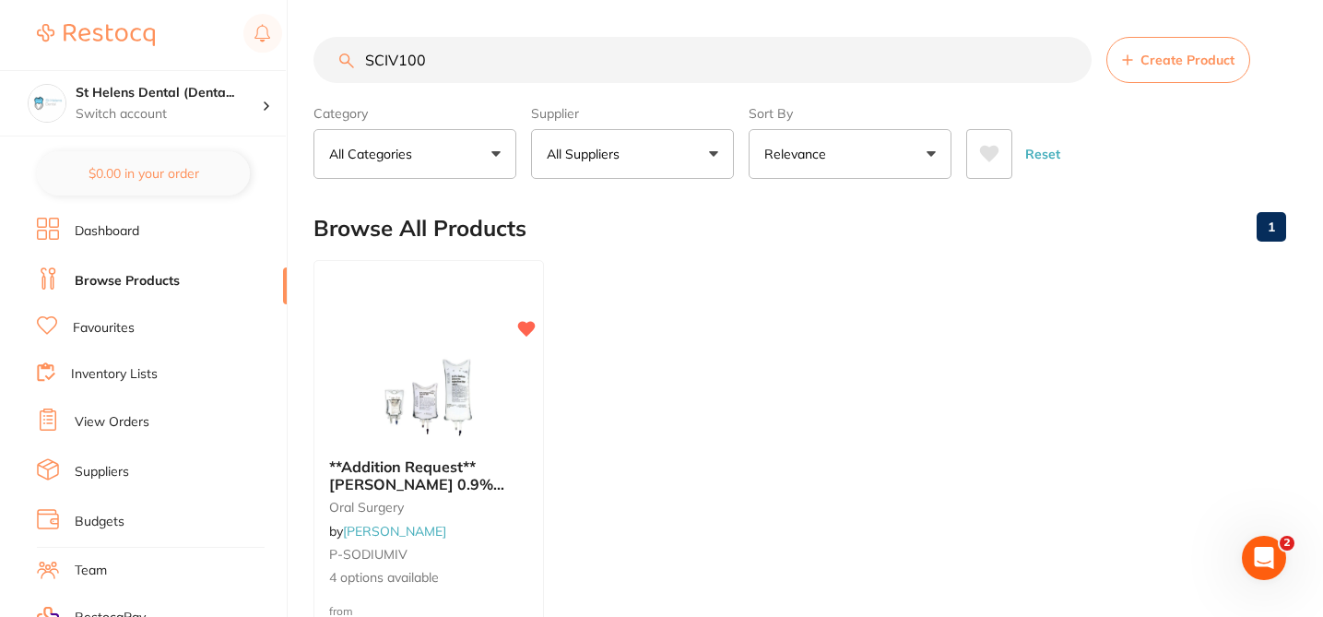
drag, startPoint x: 437, startPoint y: 63, endPoint x: 320, endPoint y: 46, distance: 118.3
click at [320, 46] on input "SCIV100" at bounding box center [703, 60] width 778 height 46
type input "CT-9884212"
click at [527, 327] on icon at bounding box center [528, 327] width 18 height 16
click at [614, 268] on ul "**Addition Request**CyberTech Temporary Crown & Bridge Material A3 crown & brid…" at bounding box center [800, 525] width 973 height 530
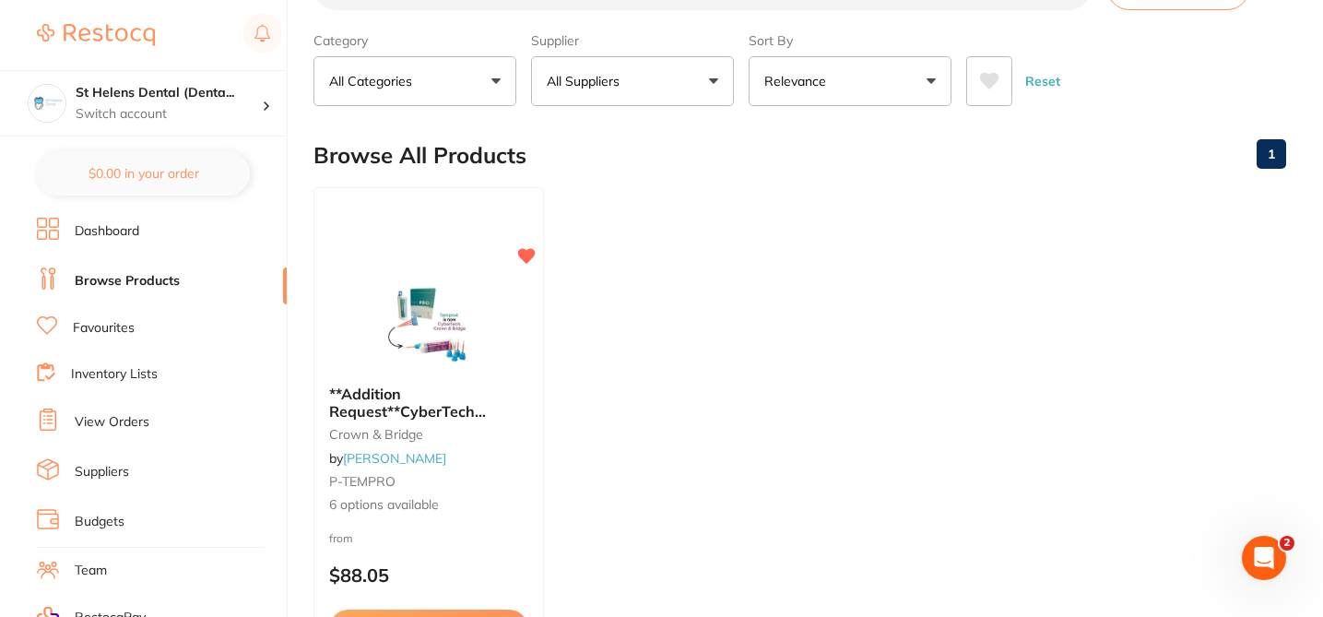
scroll to position [111, 0]
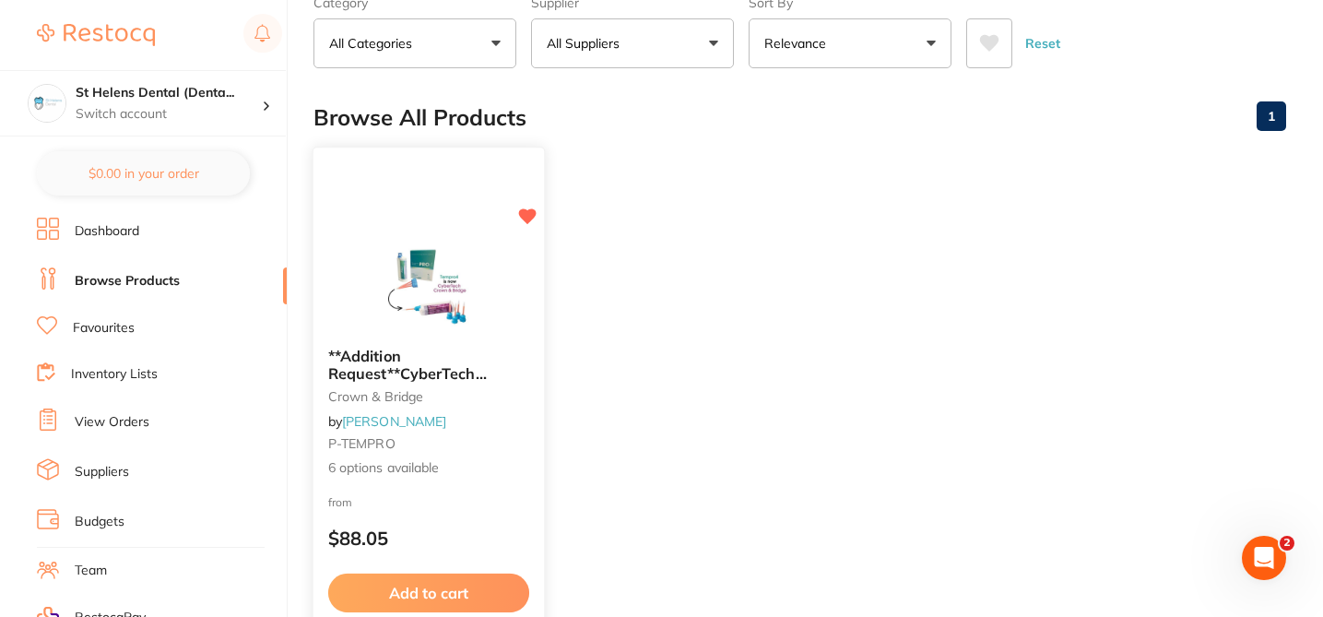
click at [444, 518] on div "from $88.05" at bounding box center [429, 525] width 231 height 66
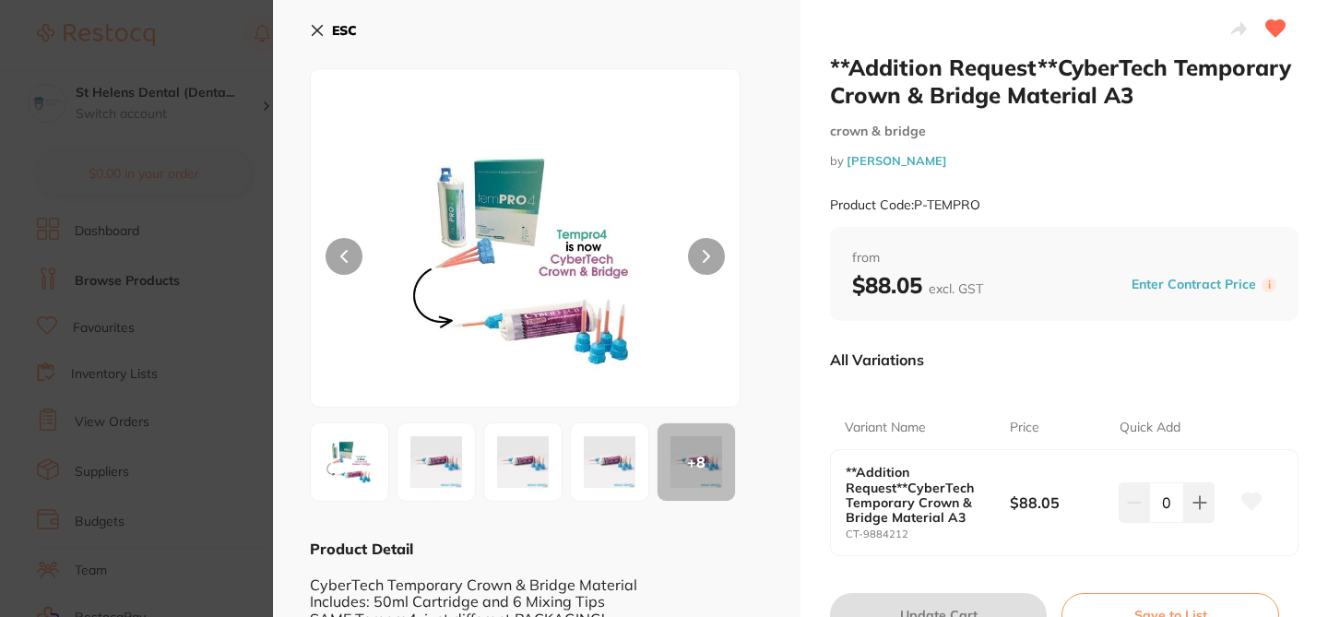
click at [1249, 498] on icon at bounding box center [1251, 500] width 19 height 17
drag, startPoint x: 910, startPoint y: 534, endPoint x: 839, endPoint y: 531, distance: 71.1
click at [839, 531] on div "**Addition Request**CyberTech Temporary Crown & Bridge Material A3 CT-9884212 $…" at bounding box center [1064, 502] width 467 height 104
copy small "CT-9884212"
